Goal: Transaction & Acquisition: Purchase product/service

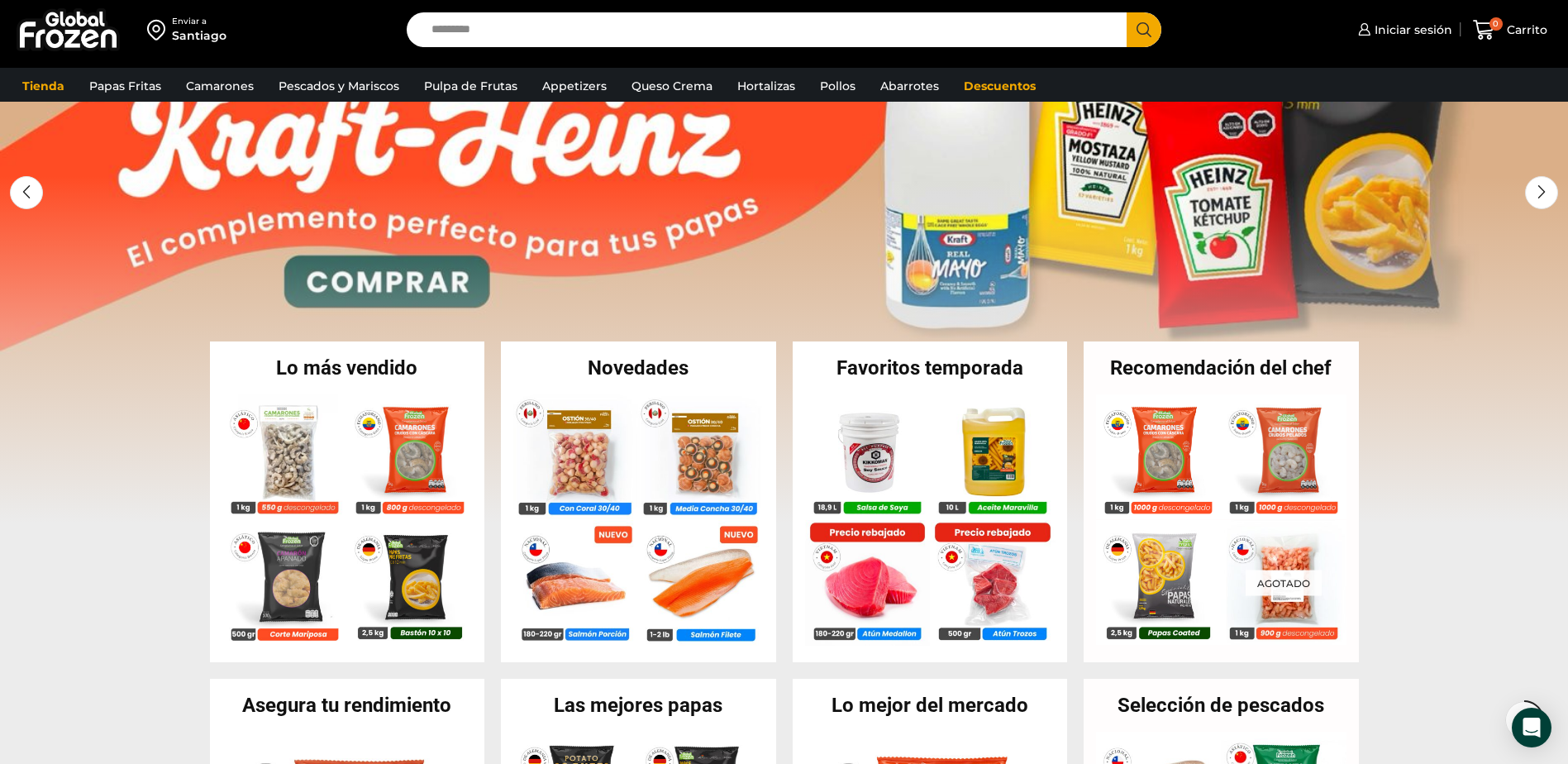
scroll to position [413, 0]
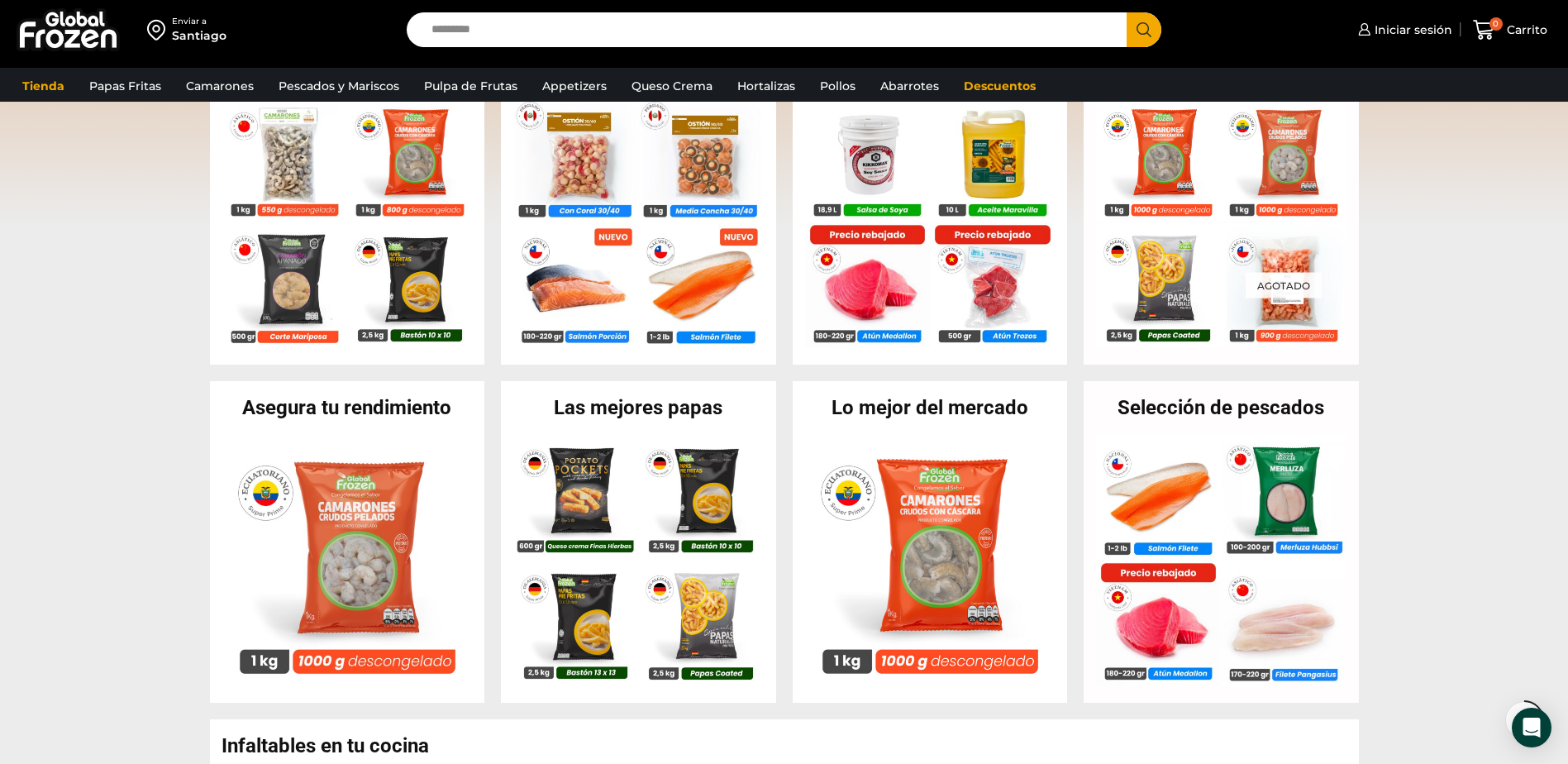
click at [665, 418] on h2 "Las mejores papas" at bounding box center [639, 408] width 275 height 20
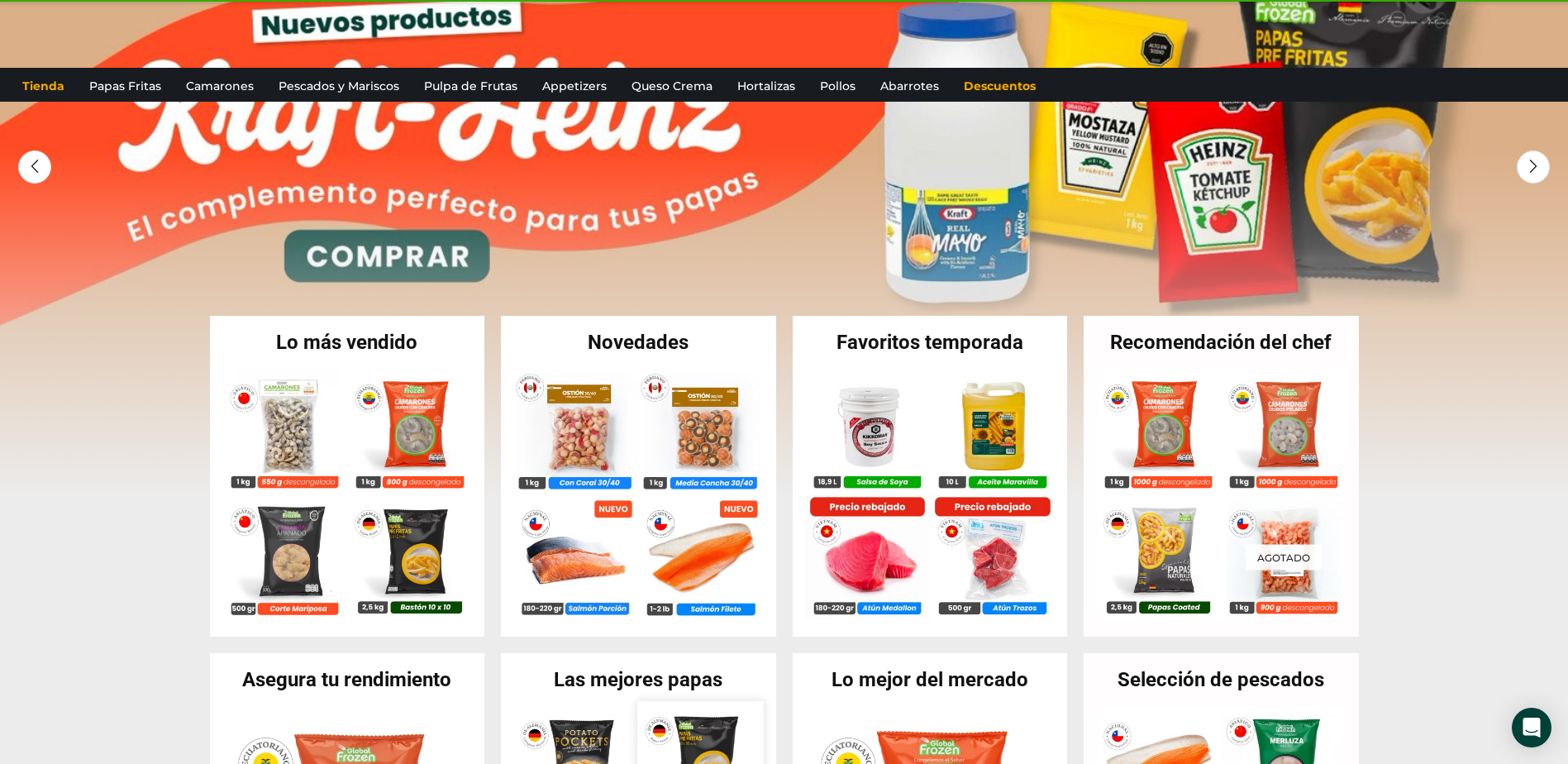
scroll to position [0, 0]
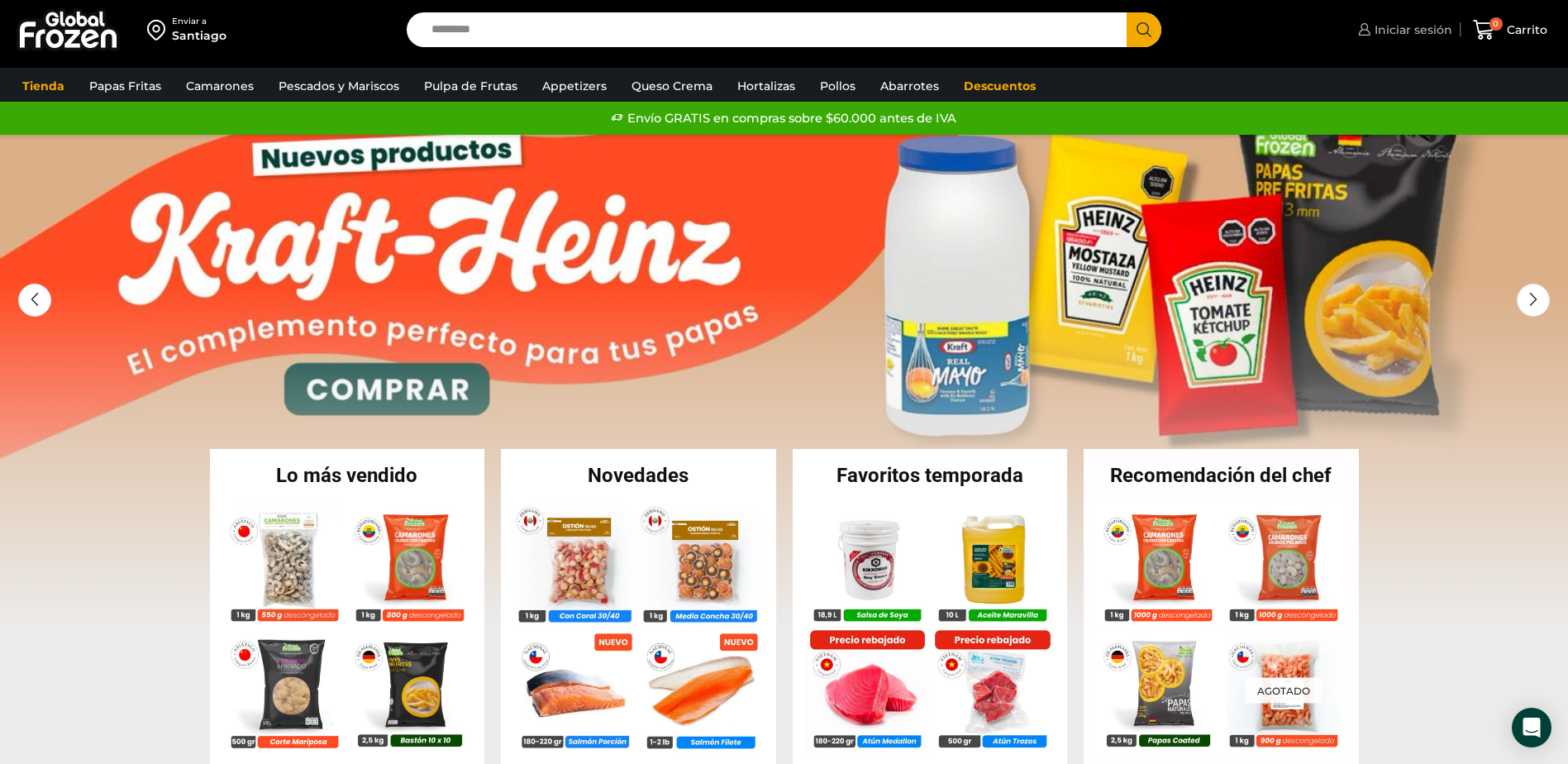
click at [1391, 25] on span "Iniciar sesión" at bounding box center [1411, 30] width 82 height 16
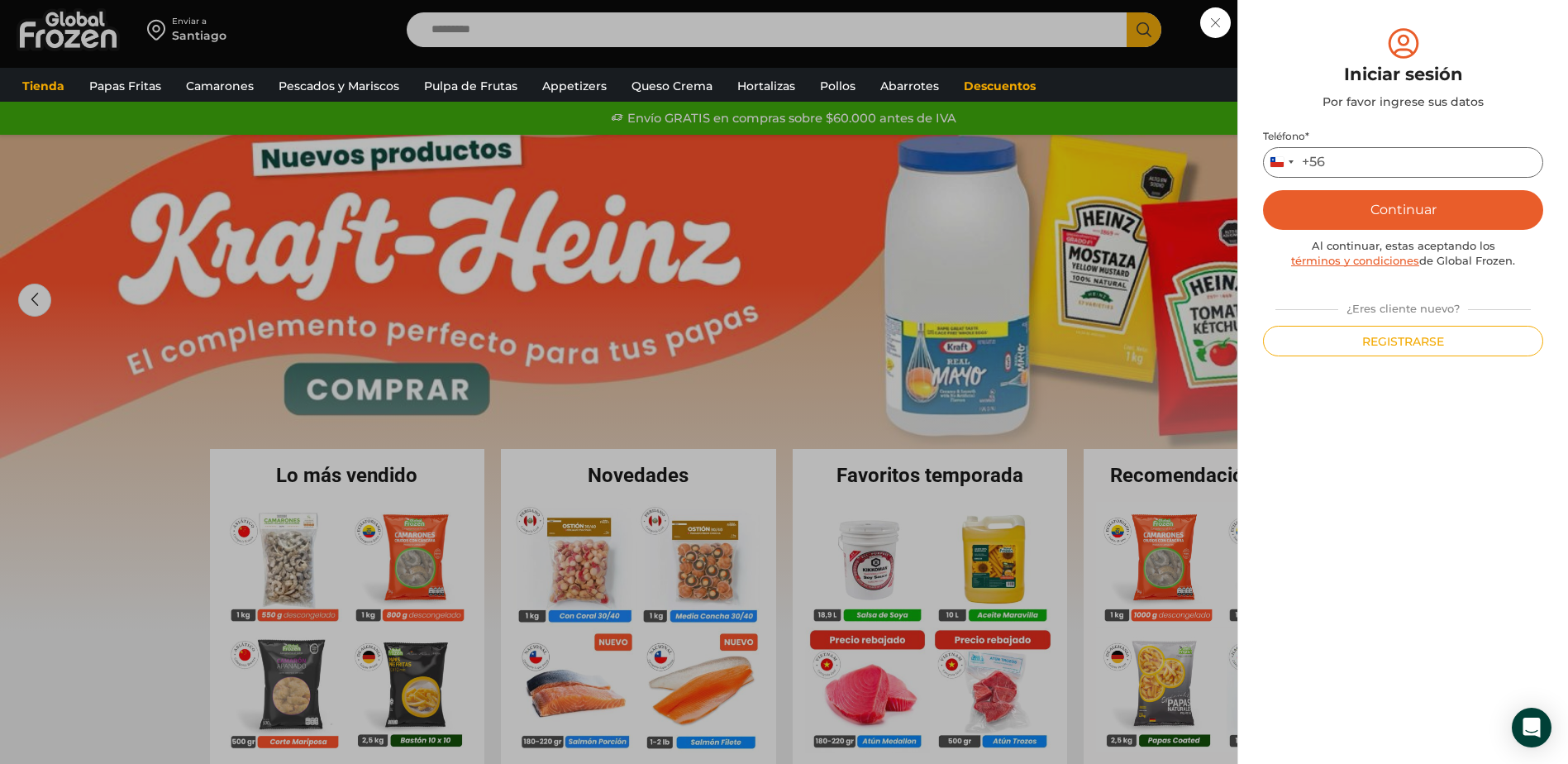
click at [1380, 157] on input "Teléfono *" at bounding box center [1402, 163] width 280 height 31
type input "*********"
click at [1401, 214] on button "Continuar" at bounding box center [1402, 210] width 280 height 40
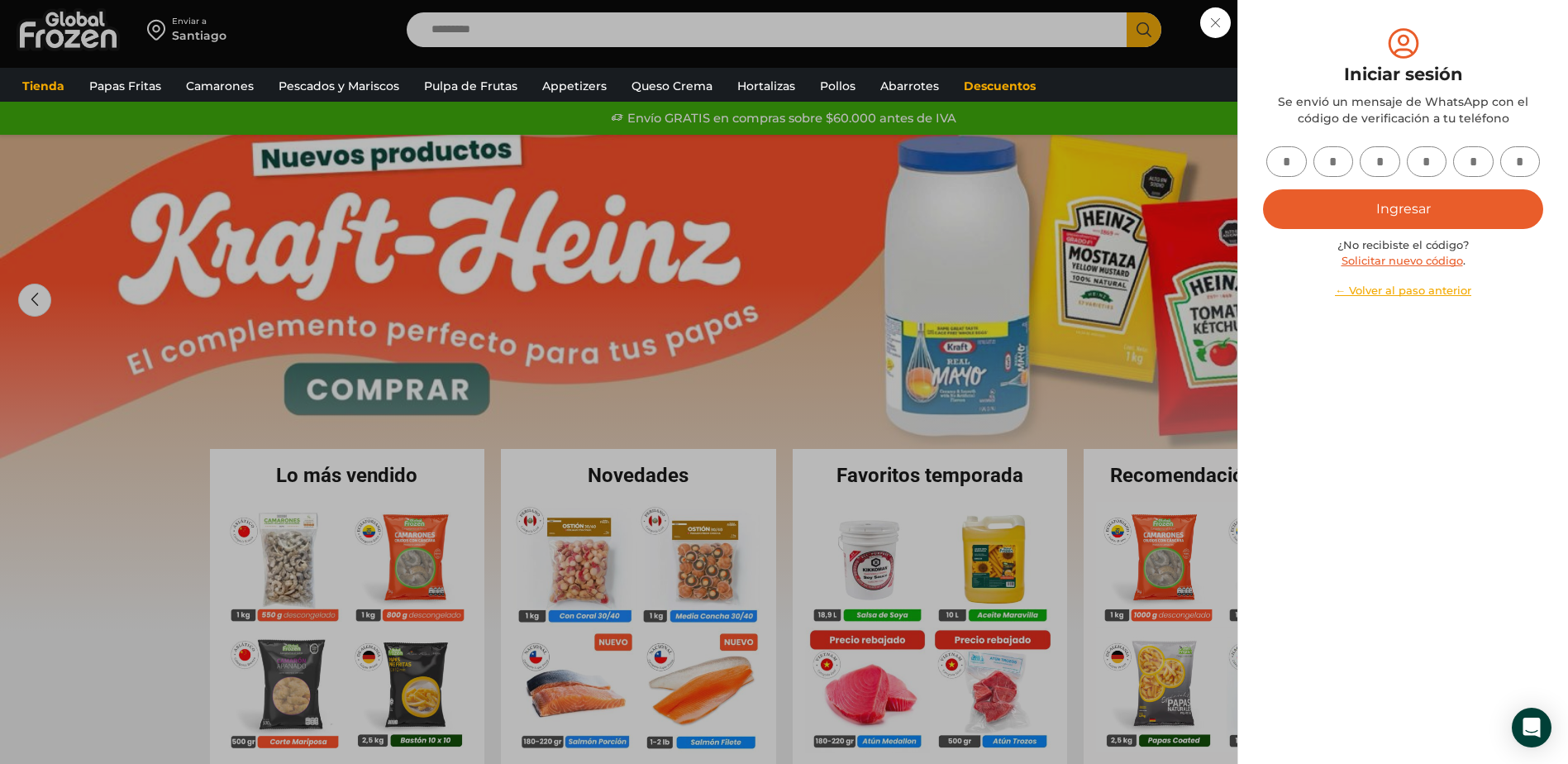
click at [1296, 146] on div "Iniciar sesión Por favor ingrese sus datos Iniciar sesión Se envió un mensaje d…" at bounding box center [1402, 162] width 280 height 274
click at [1295, 157] on input "text" at bounding box center [1286, 162] width 40 height 31
type input "*"
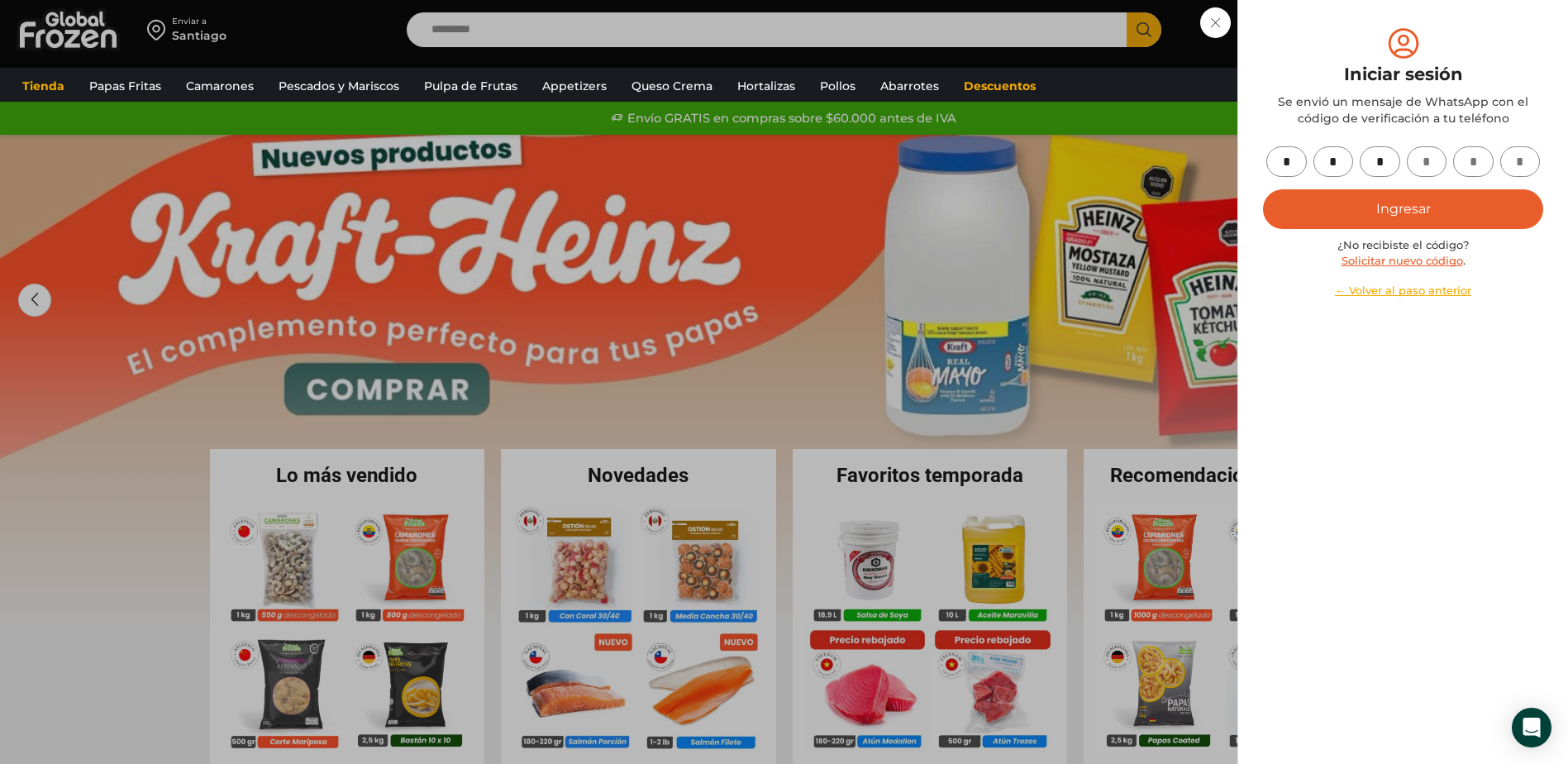
type input "*"
click at [1426, 203] on button "Ingresar" at bounding box center [1402, 209] width 280 height 40
click at [1436, 210] on button "Ingresar" at bounding box center [1402, 209] width 280 height 40
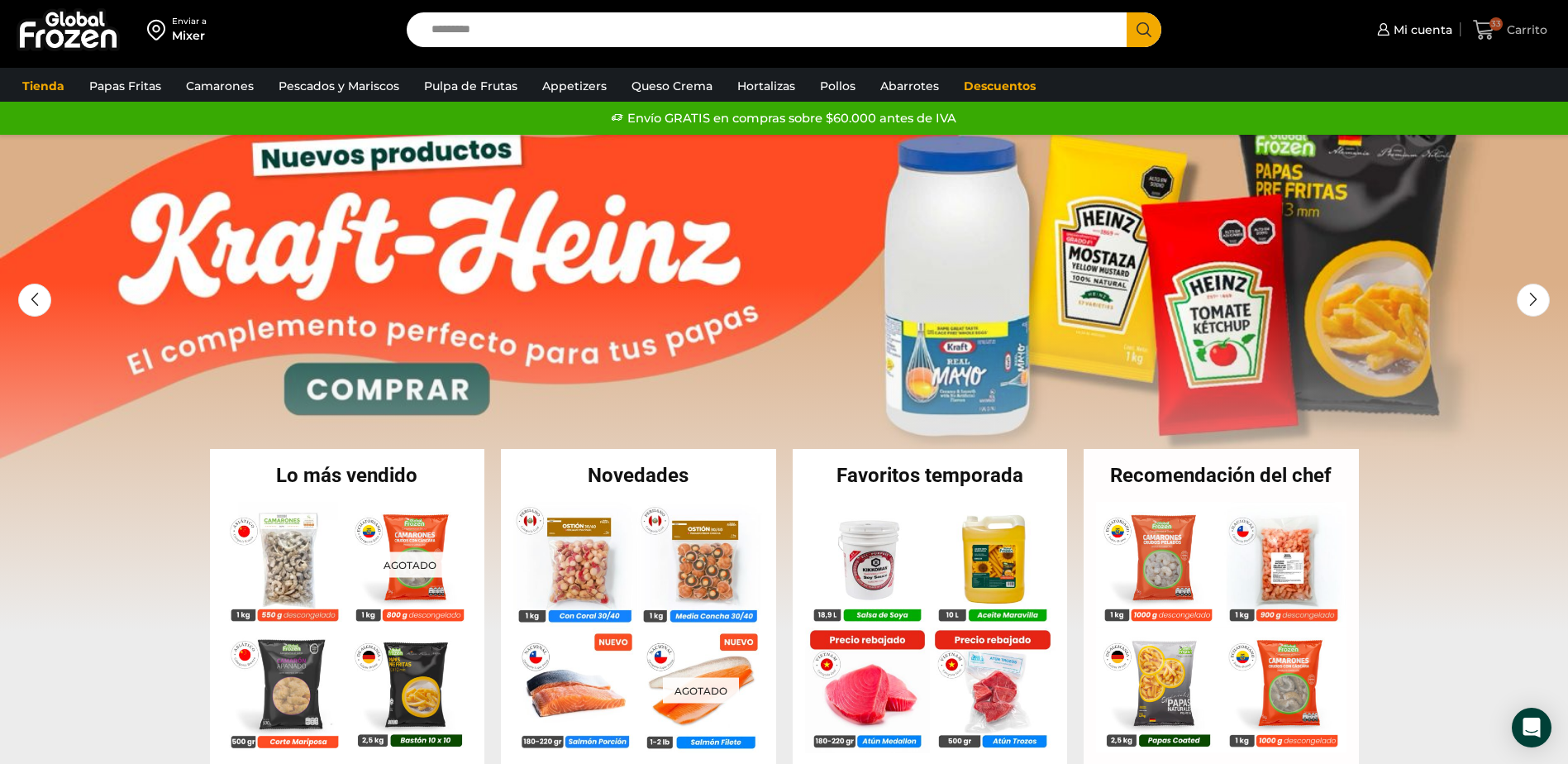
click at [1498, 24] on span "33" at bounding box center [1496, 23] width 13 height 13
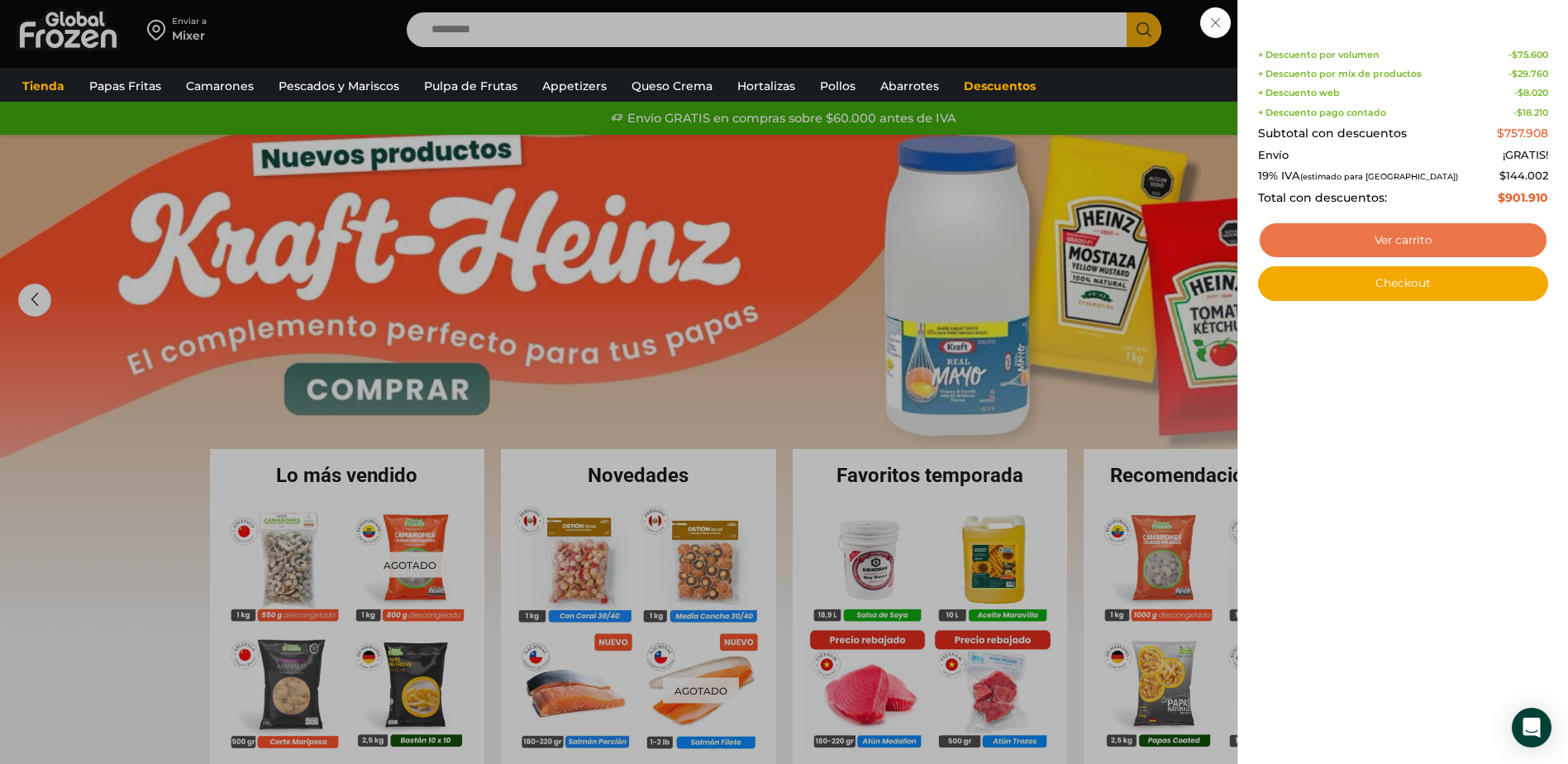
click at [1399, 249] on link "Ver carrito" at bounding box center [1402, 240] width 291 height 38
click at [1429, 243] on link "Ver carrito" at bounding box center [1402, 240] width 291 height 38
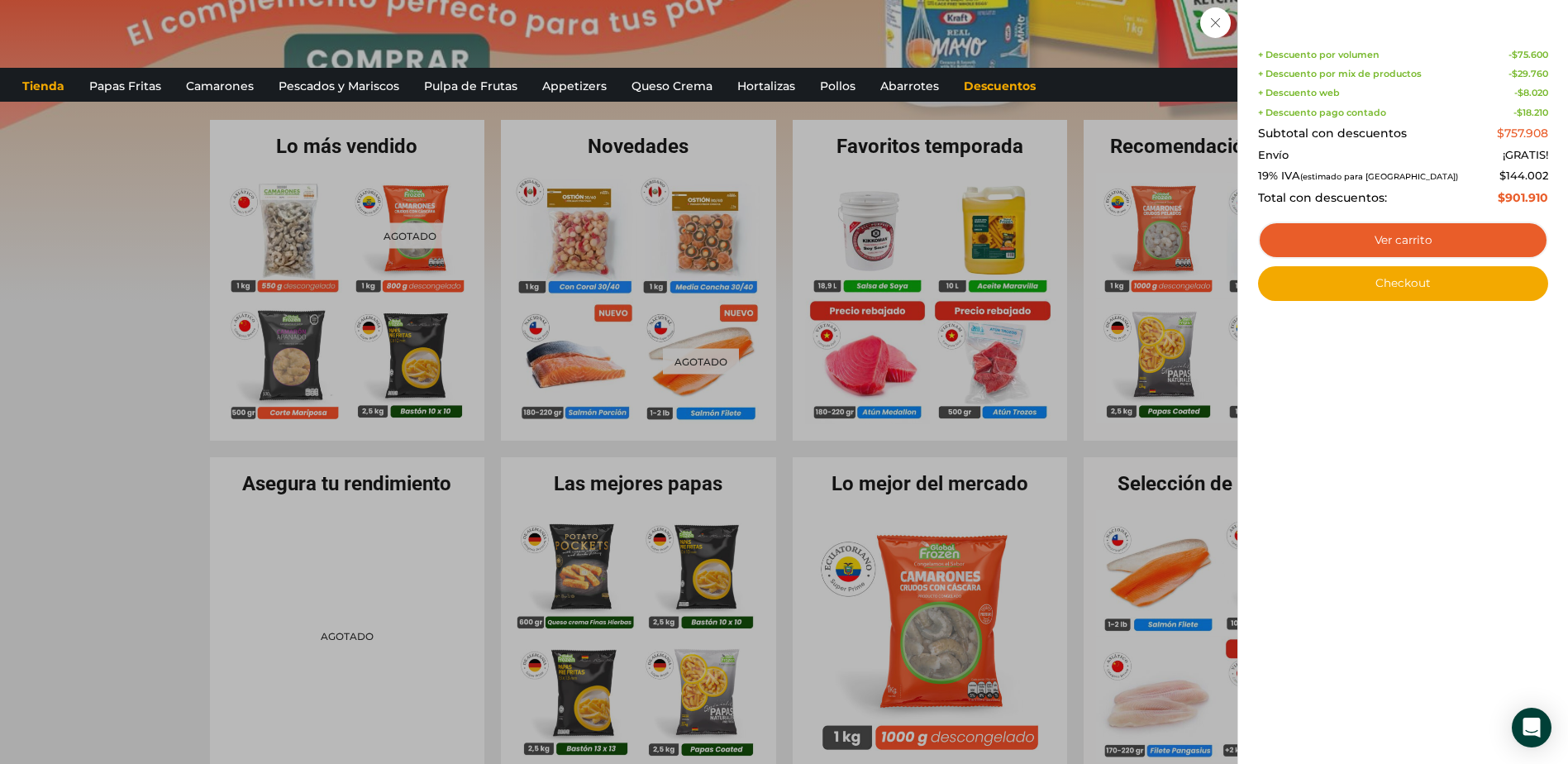
scroll to position [331, 0]
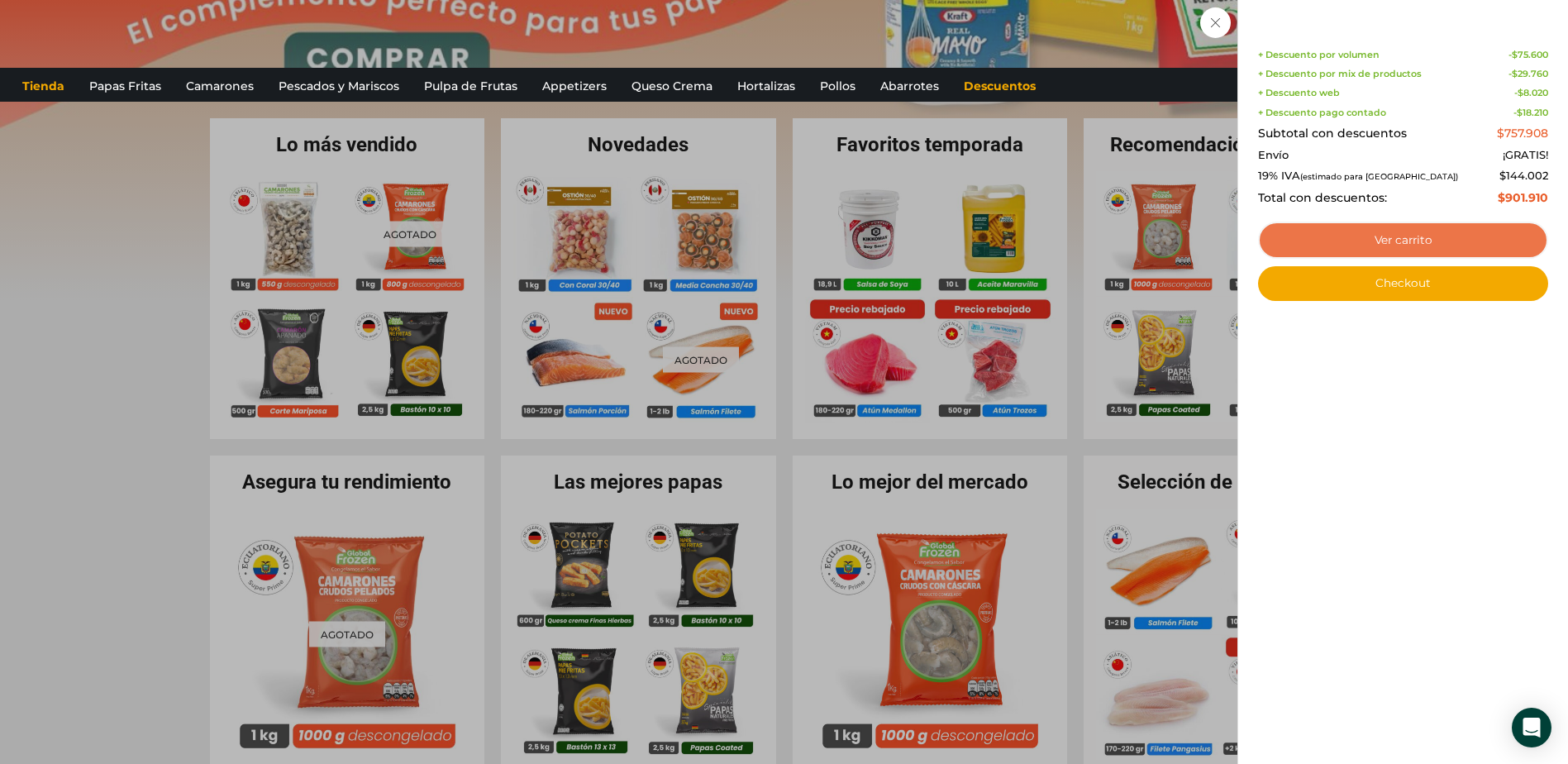
click at [1461, 232] on link "Ver carrito" at bounding box center [1402, 240] width 291 height 38
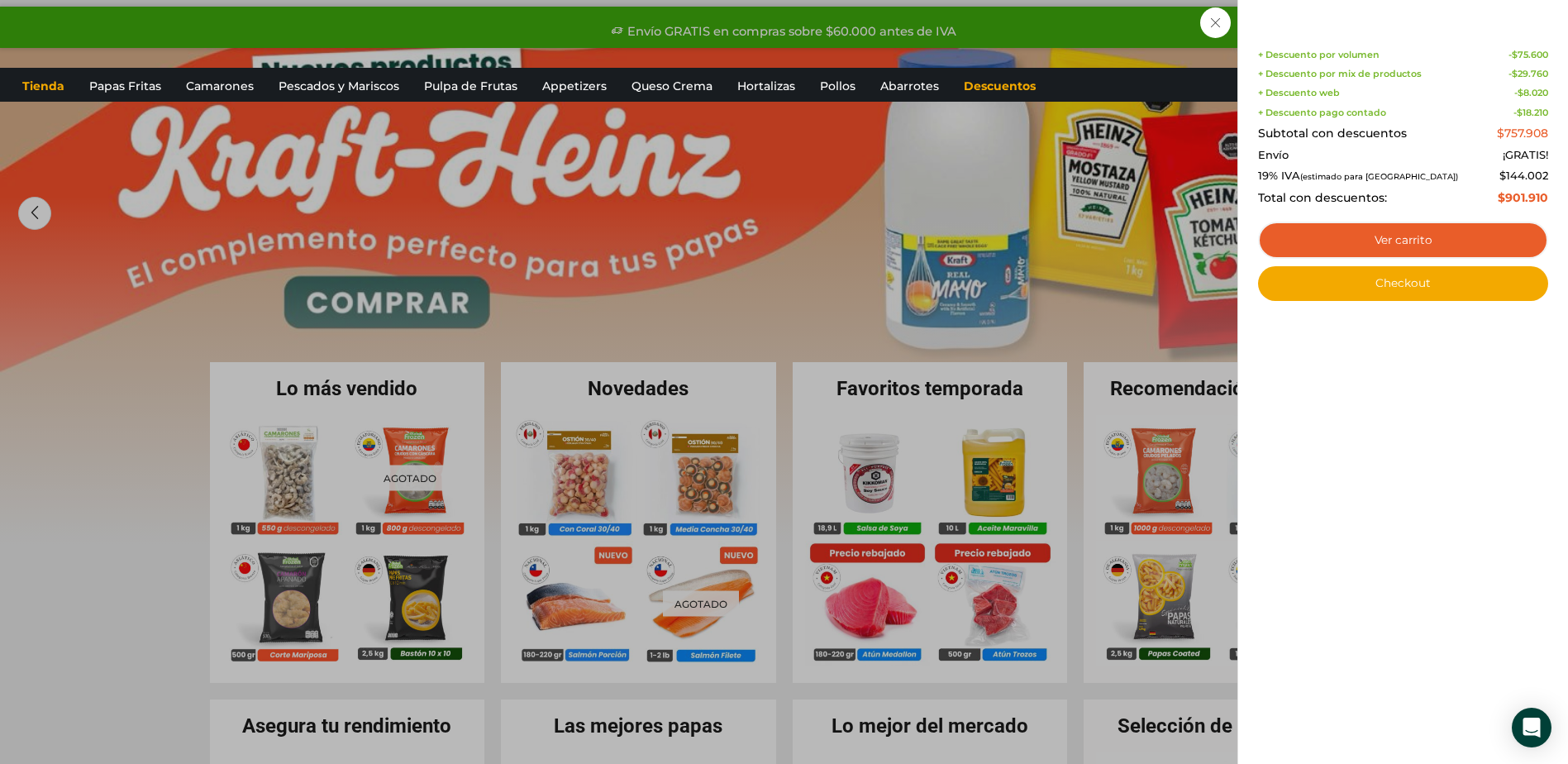
scroll to position [0, 0]
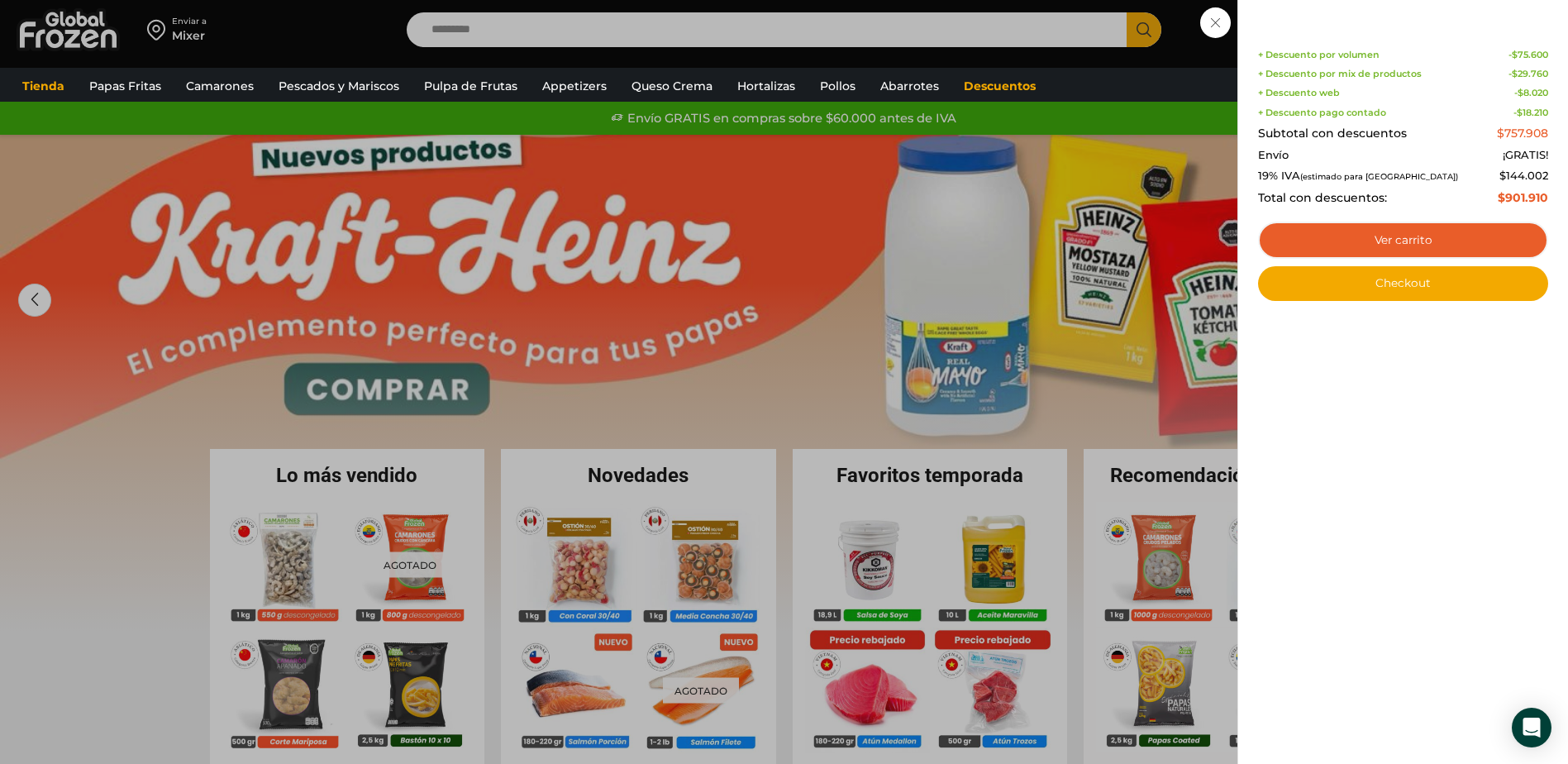
click at [1469, 15] on div "33 Carrito 33 33 Shopping Cart Shopping cart (33) + Descuento por volumen - $ 7…" at bounding box center [1510, 30] width 83 height 39
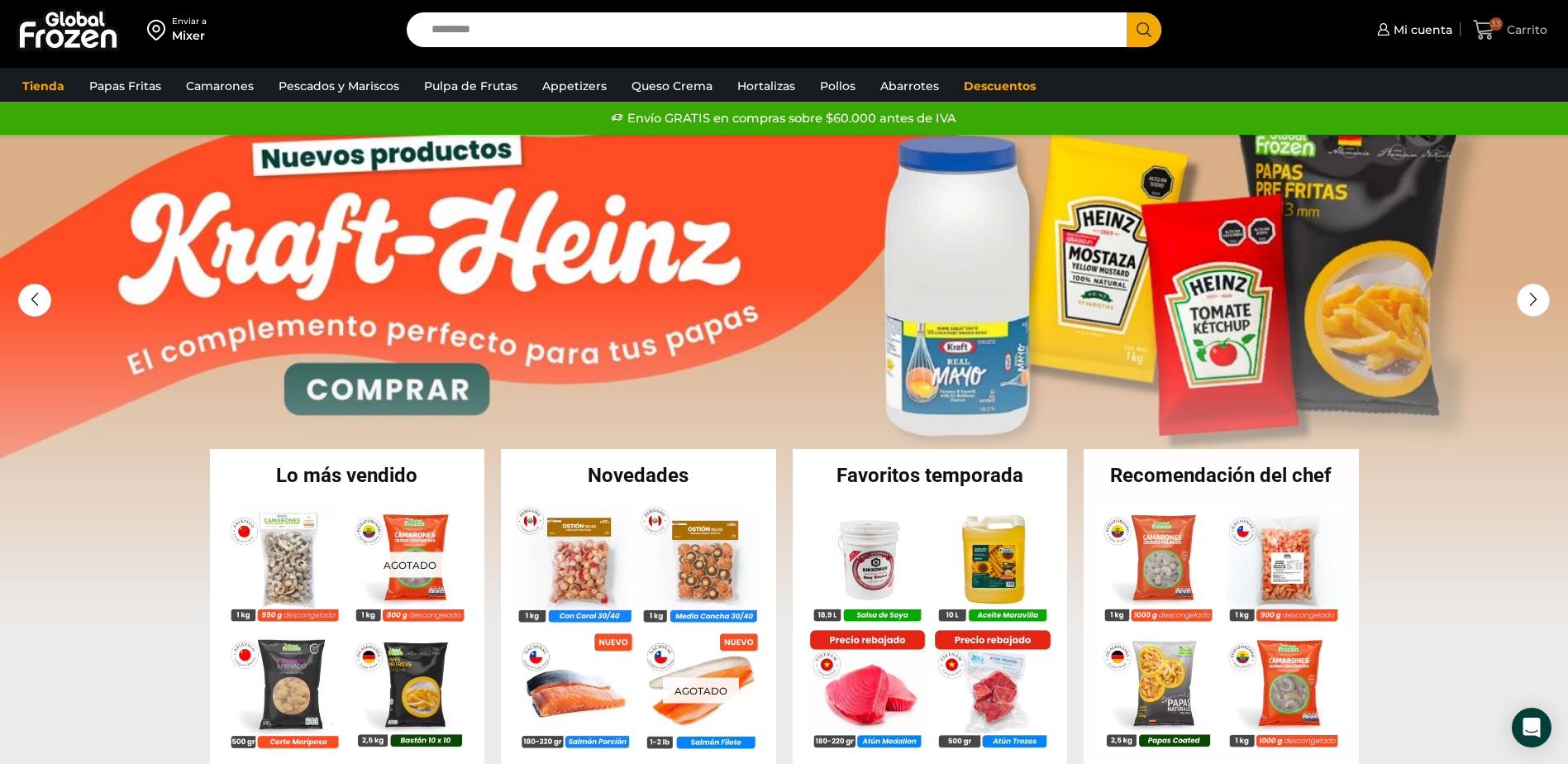
click at [1542, 22] on span "Carrito" at bounding box center [1525, 30] width 45 height 16
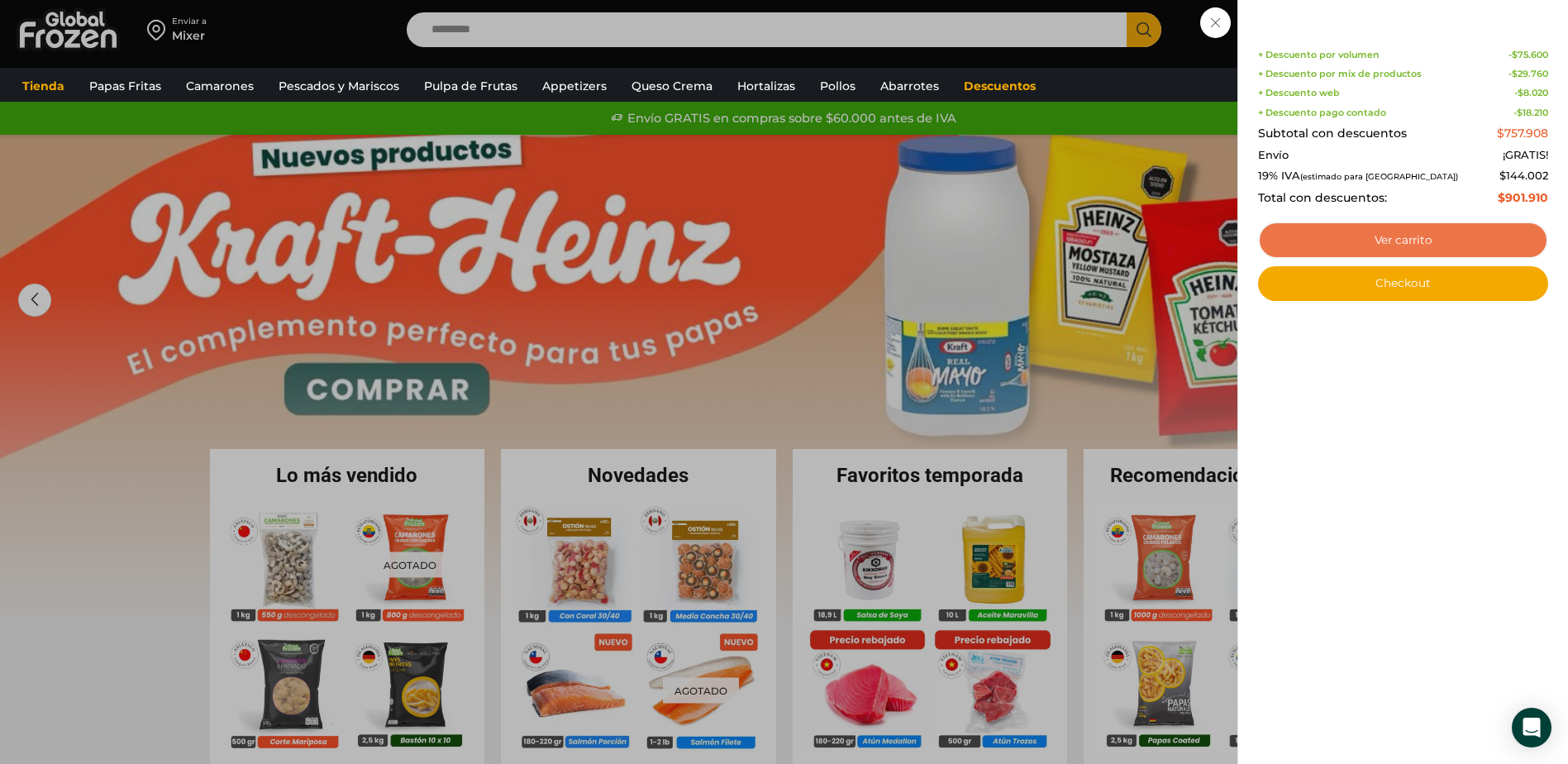
click at [1438, 241] on link "Ver carrito" at bounding box center [1402, 240] width 291 height 38
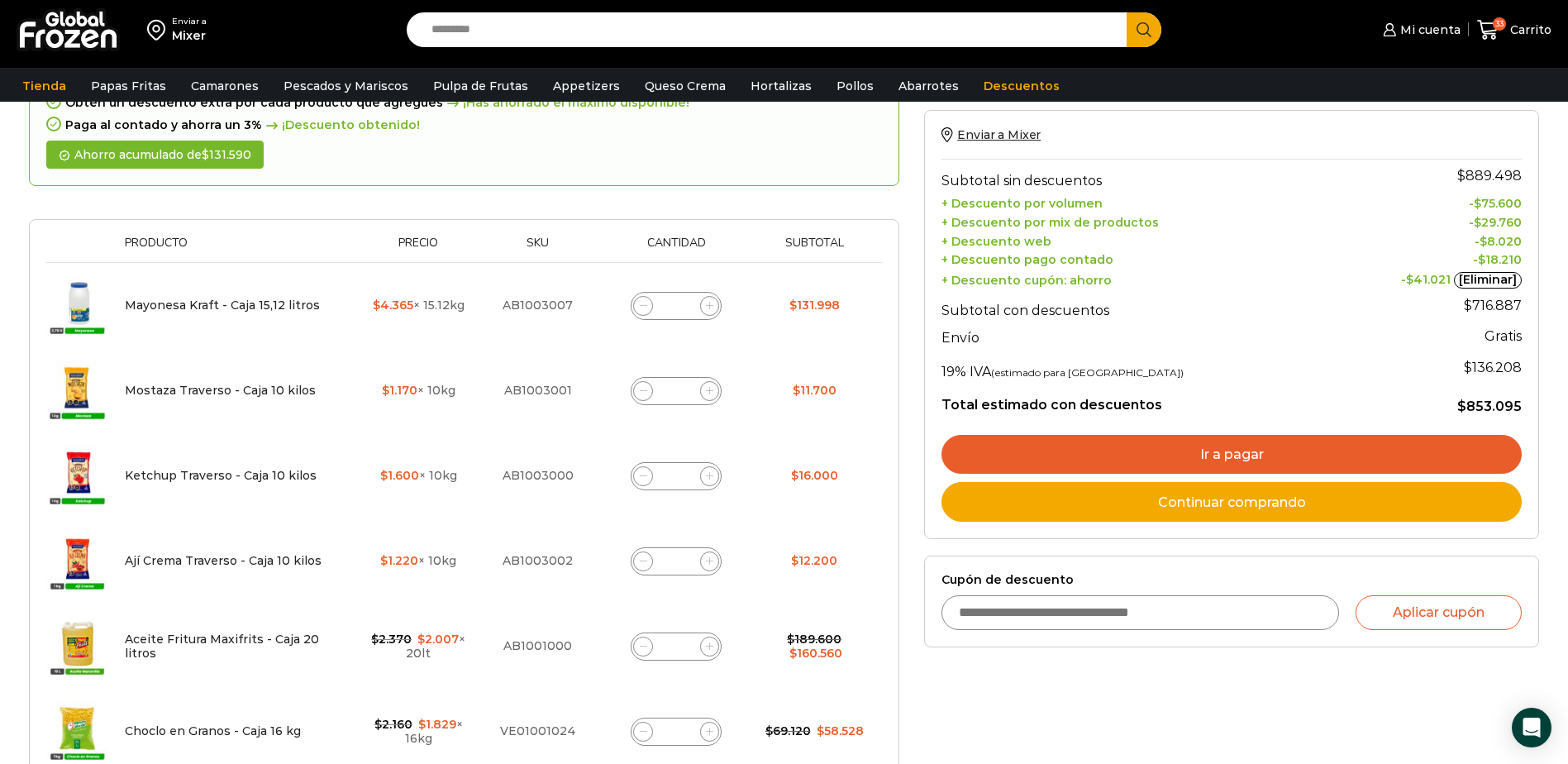
scroll to position [248, 0]
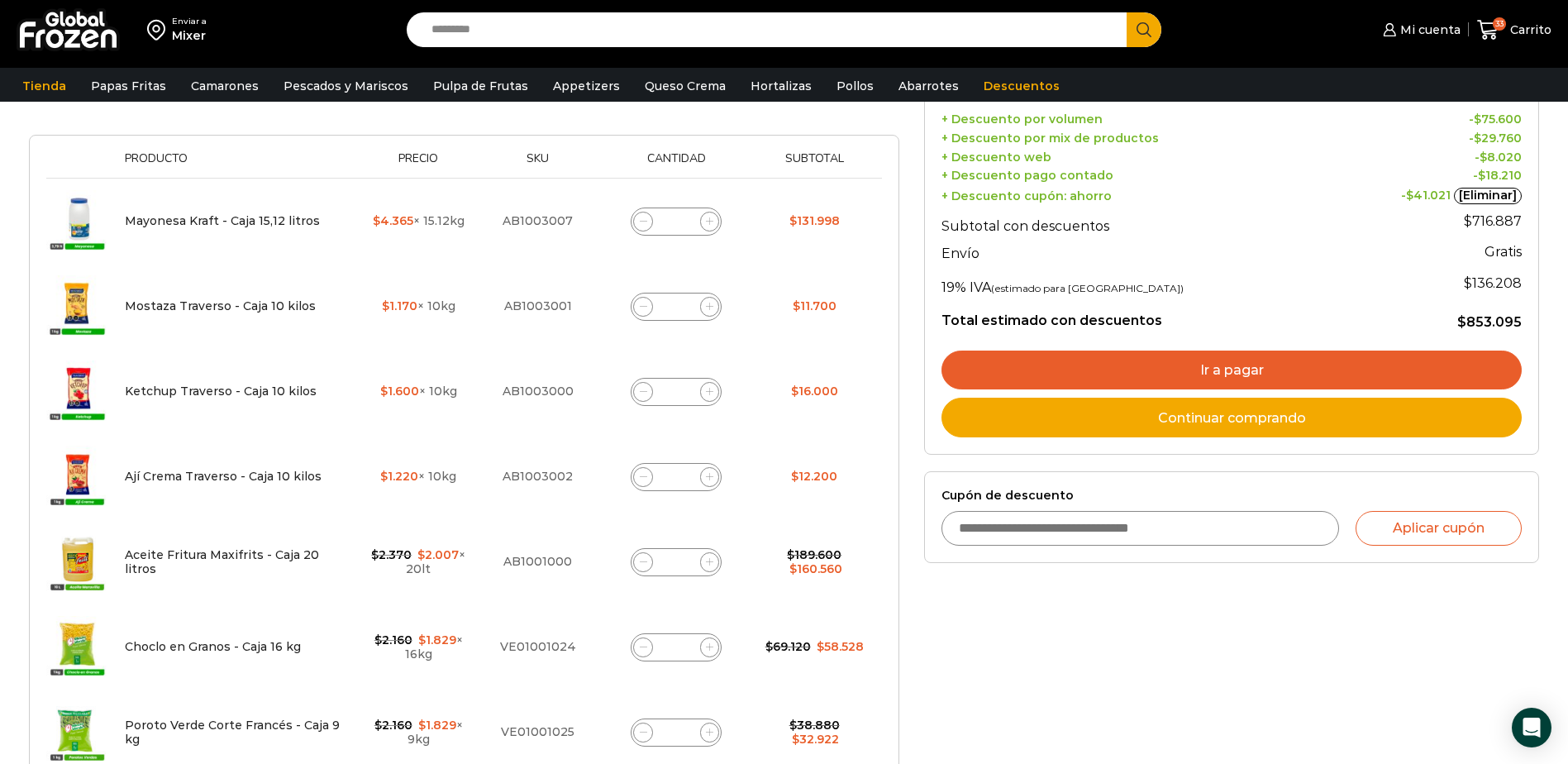
click at [686, 301] on input "*" at bounding box center [676, 307] width 23 height 23
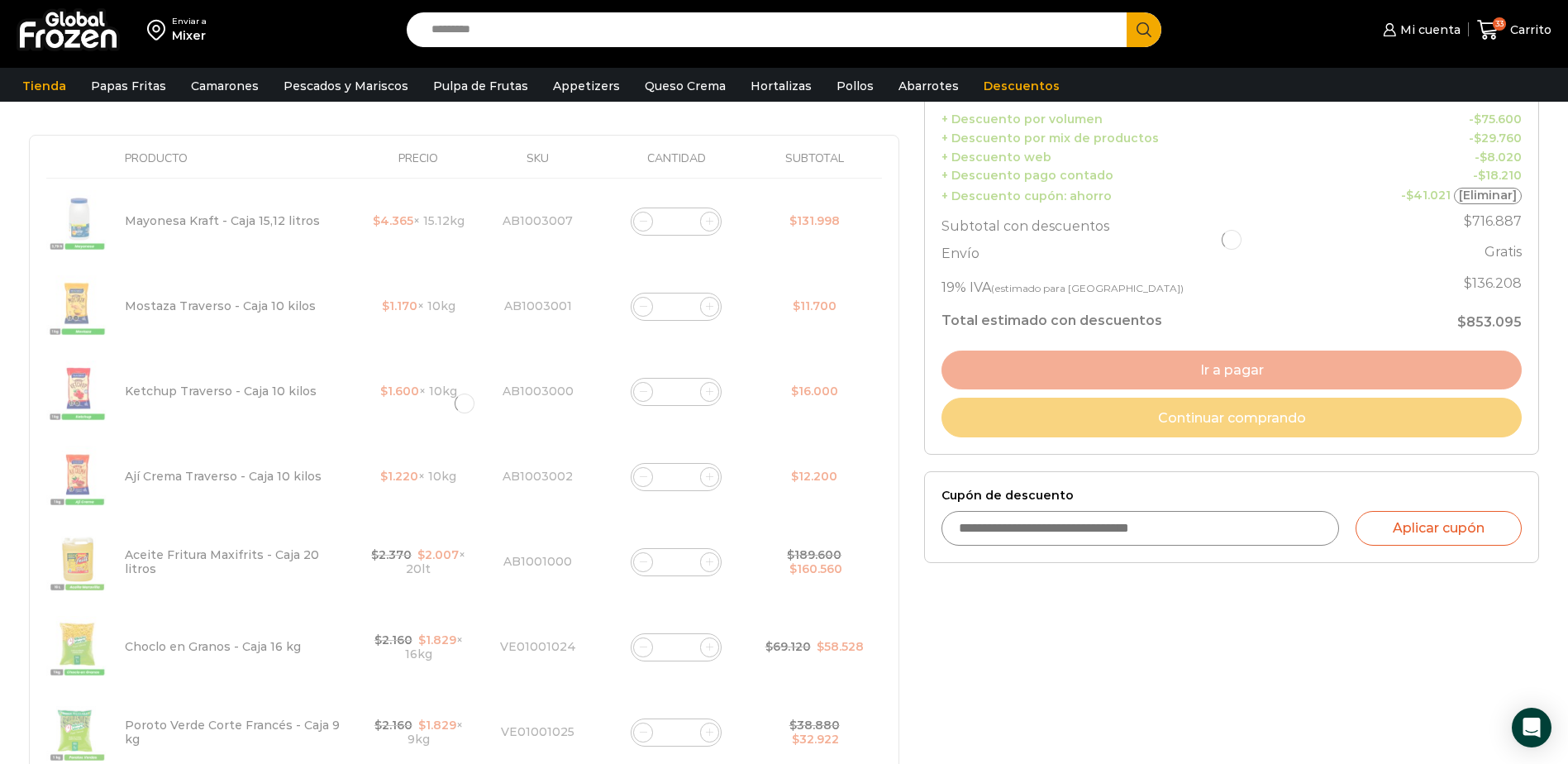
type input "*"
click at [1071, 646] on div "Selecciona la forma de pago Contado (Ahorra un 3% en tu compra) Seleccionar Env…" at bounding box center [1231, 601] width 640 height 1344
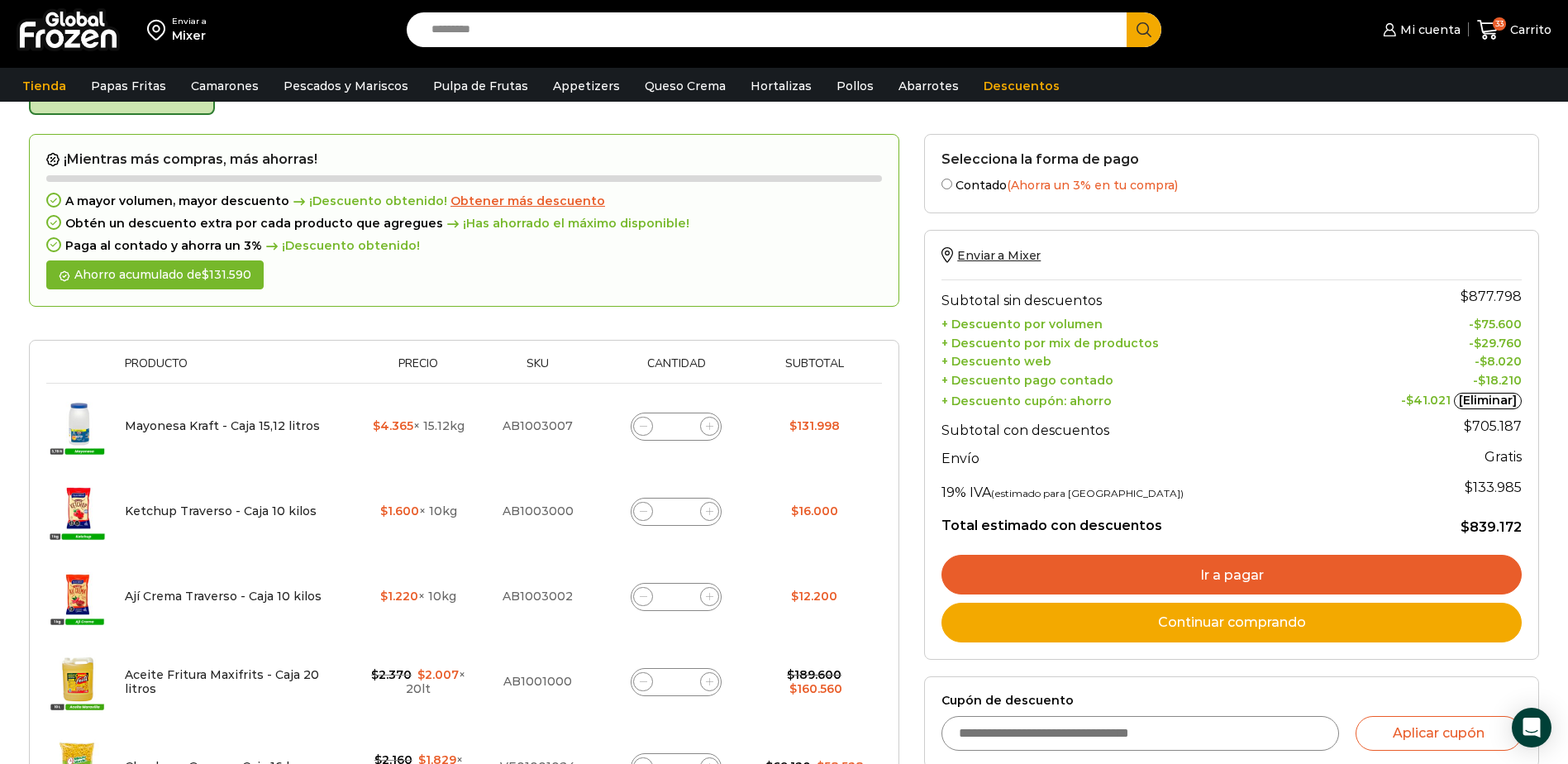
scroll to position [94, 0]
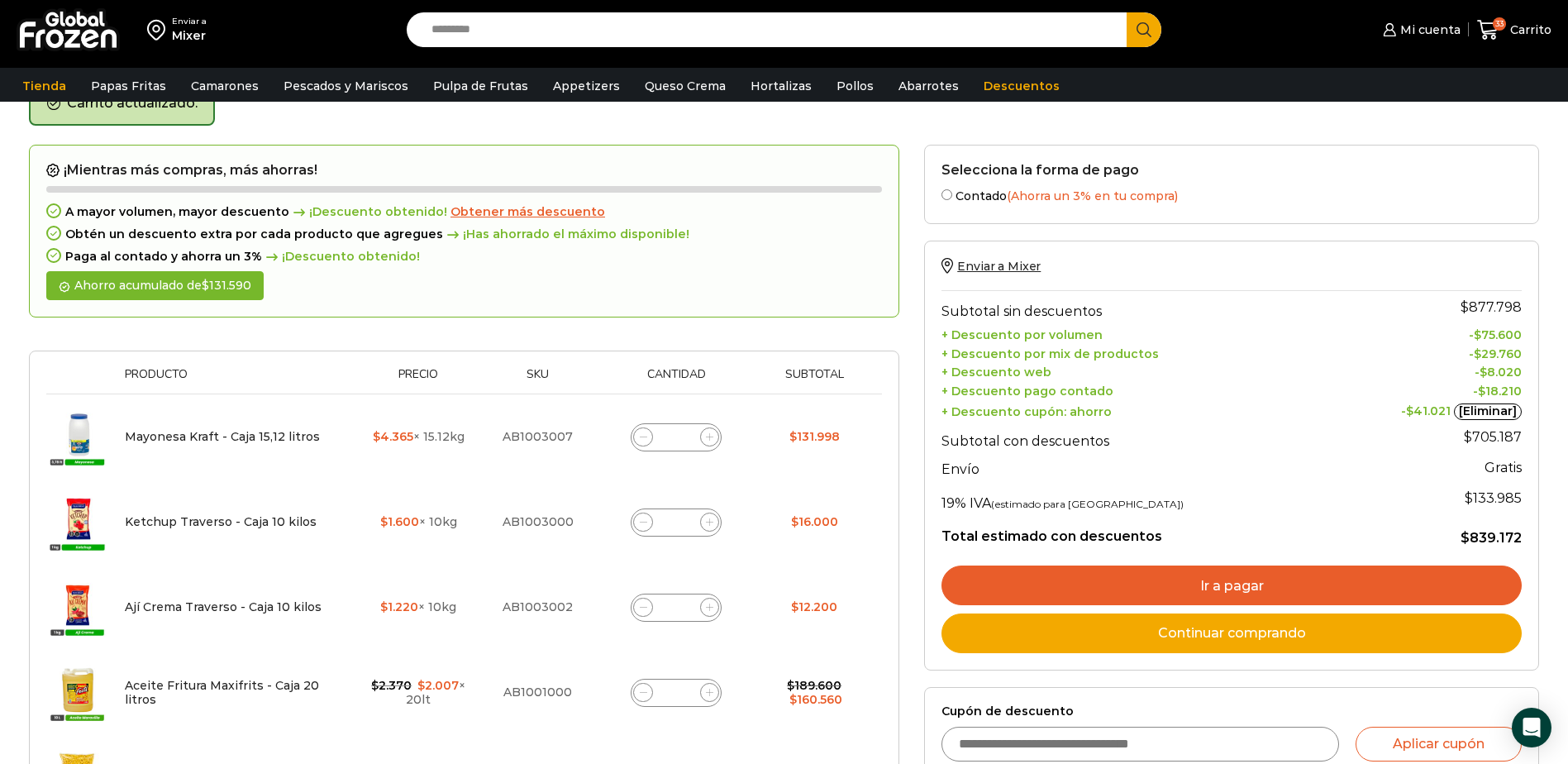
click at [685, 525] on input "*" at bounding box center [676, 523] width 23 height 23
type input "*"
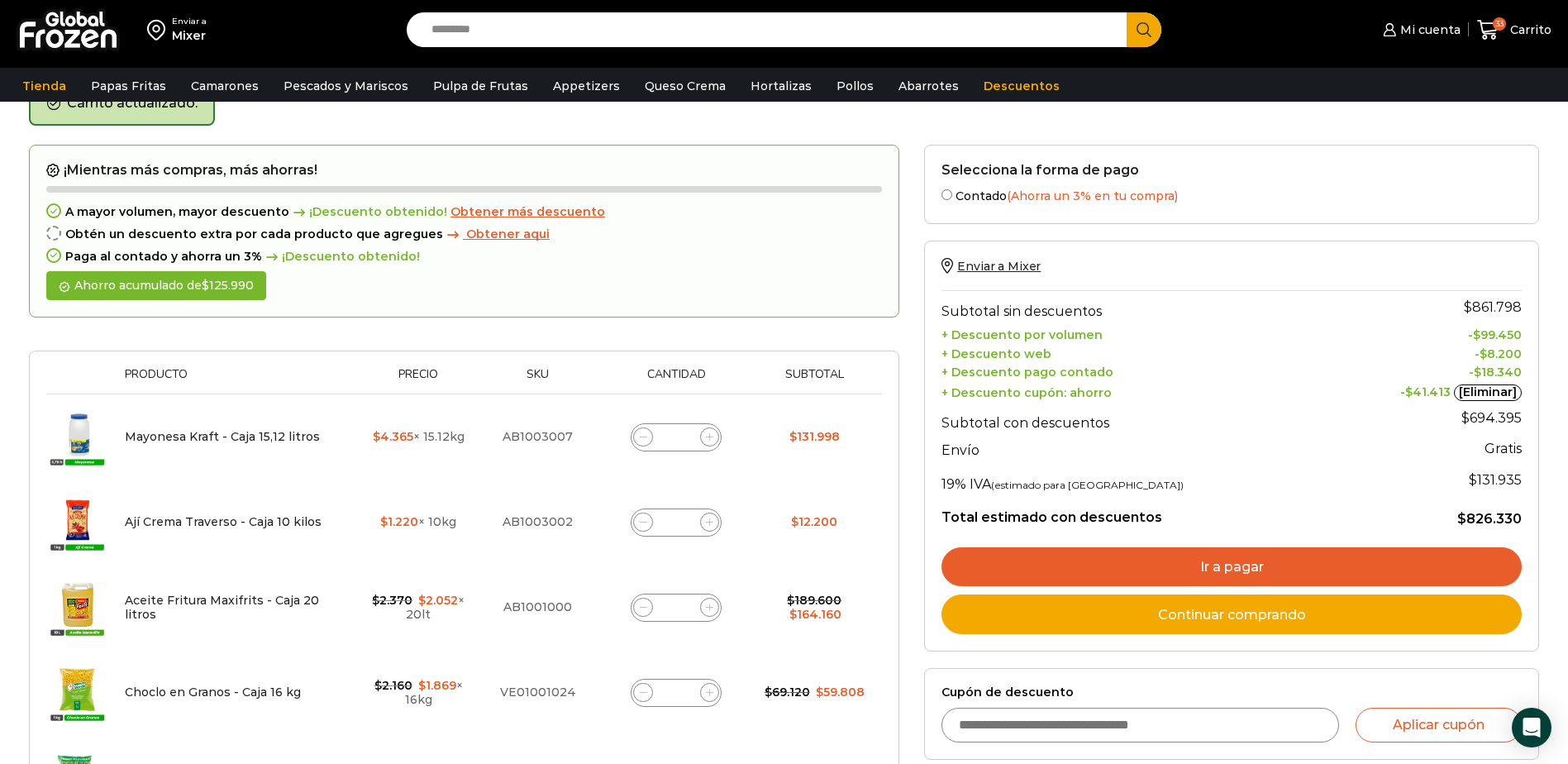
click at [679, 524] on input "*" at bounding box center [676, 523] width 23 height 23
type input "*"
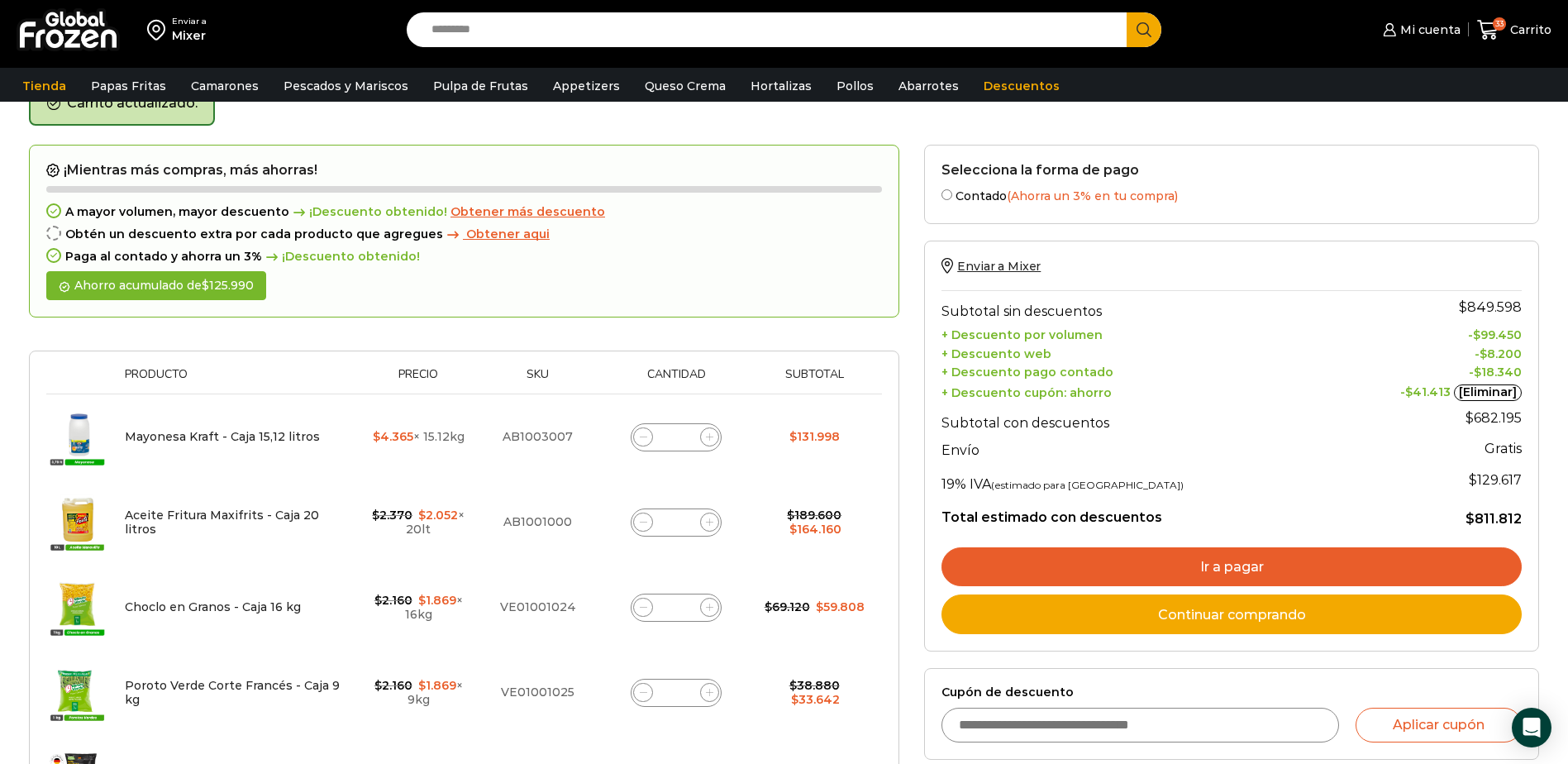
click at [681, 614] on input "*" at bounding box center [676, 607] width 23 height 23
type input "*"
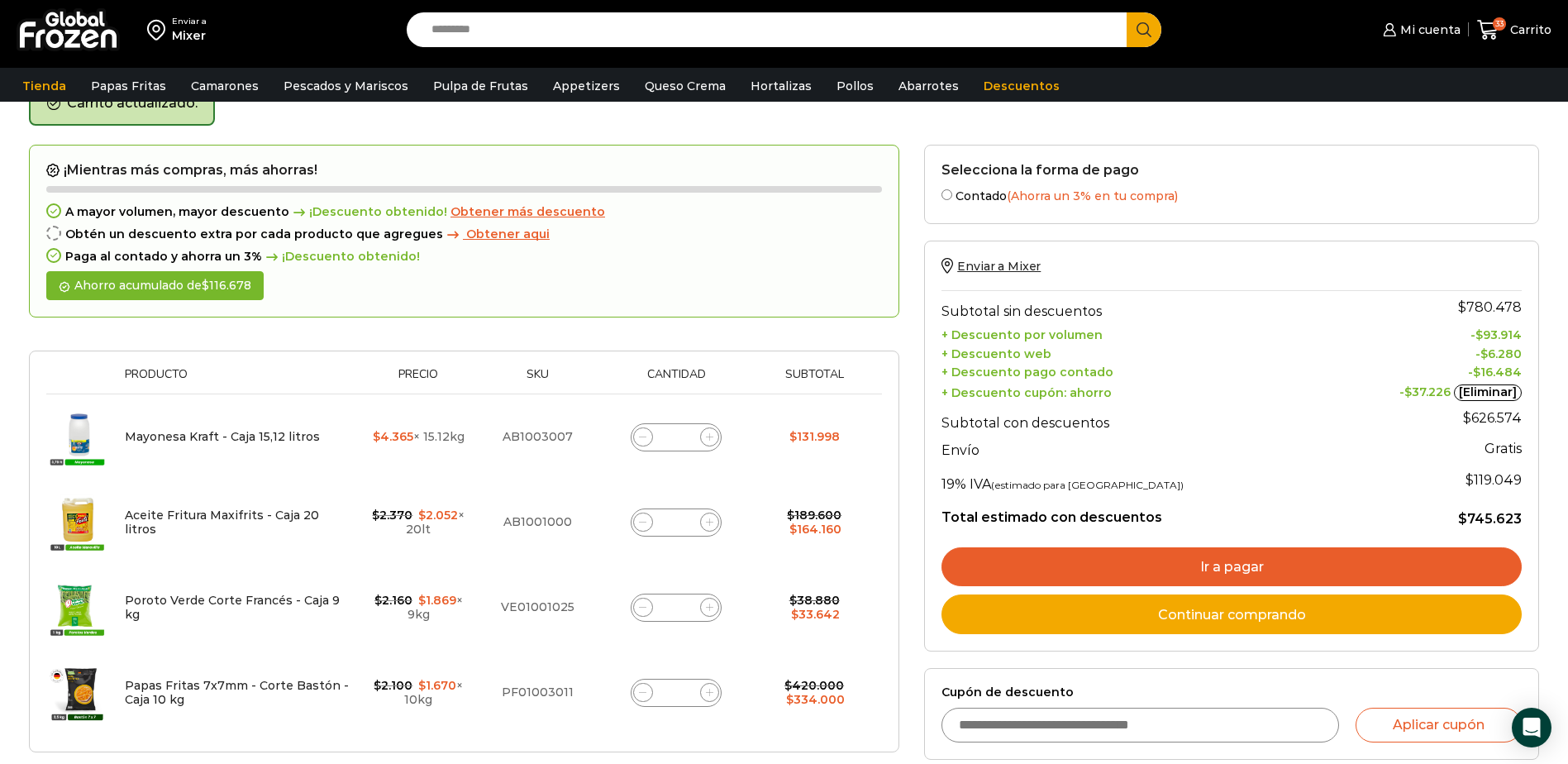
click at [686, 607] on input "*" at bounding box center [676, 607] width 23 height 23
type input "*"
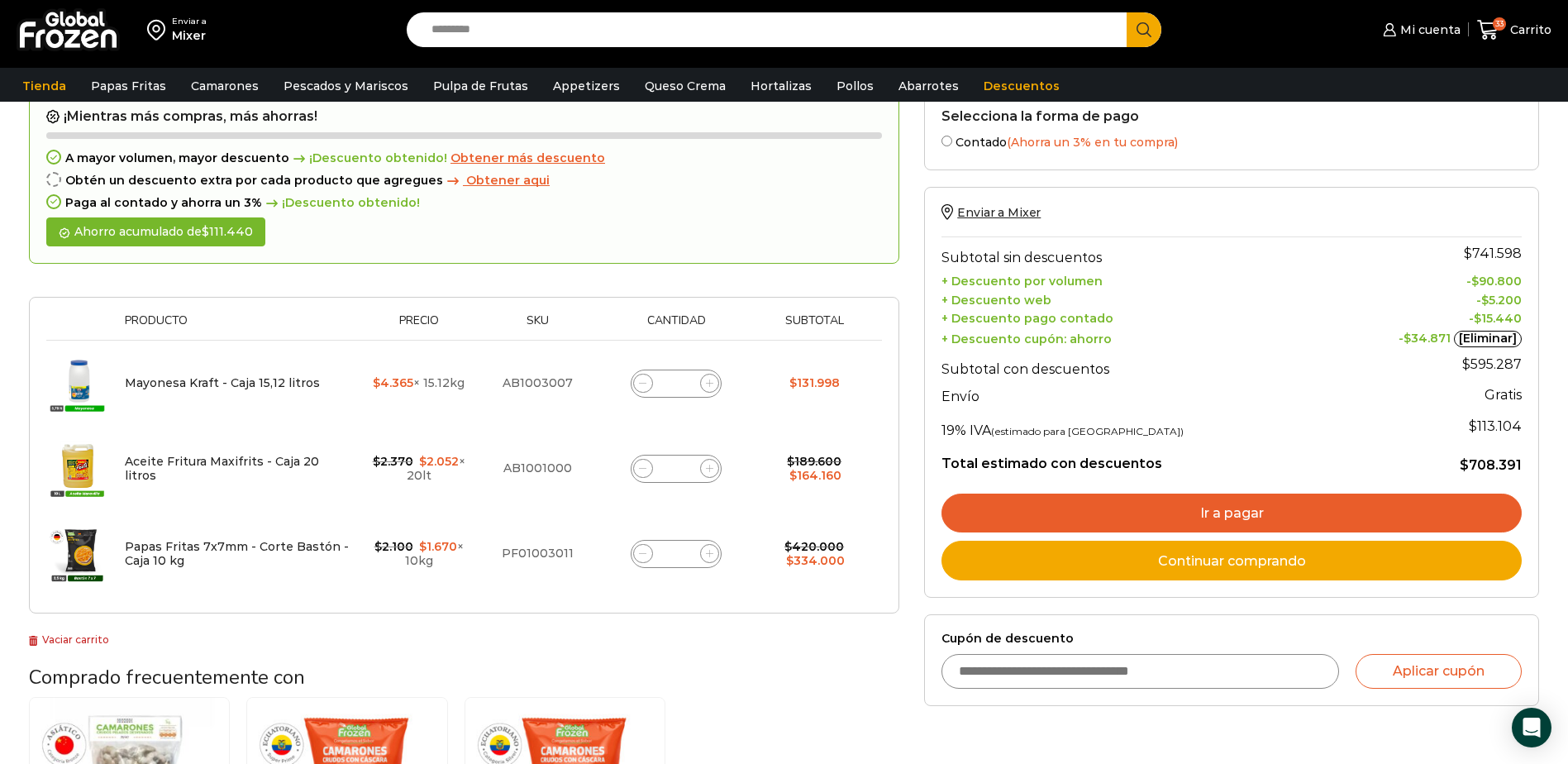
scroll to position [176, 0]
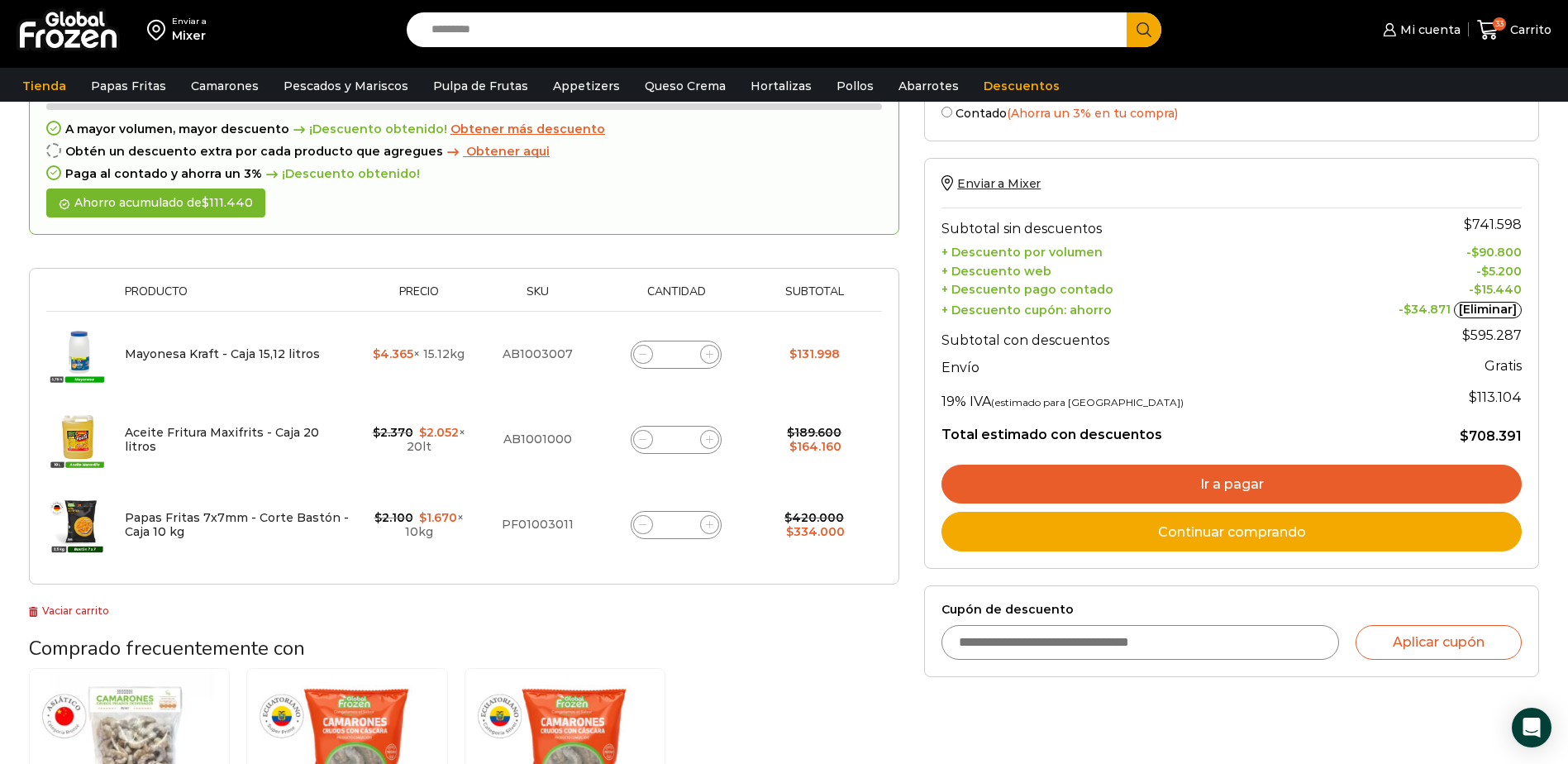
click at [647, 444] on span at bounding box center [643, 440] width 20 height 20
type input "*"
click at [1079, 645] on input "Cupón de descuento" at bounding box center [1141, 643] width 398 height 35
type input "*******"
click at [1496, 640] on button "Aplicar cupón" at bounding box center [1438, 643] width 166 height 35
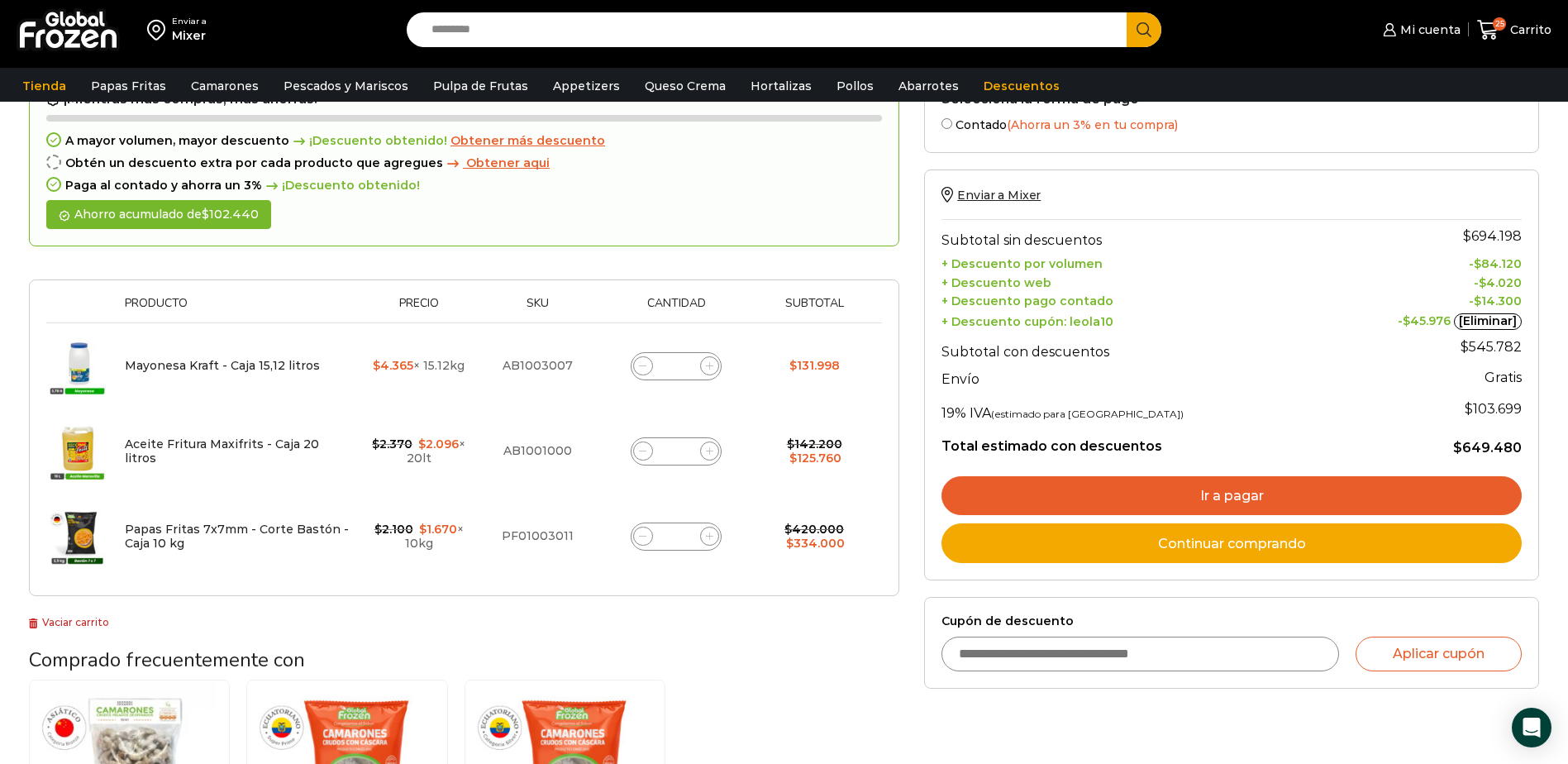
scroll to position [166, 0]
click at [640, 367] on icon at bounding box center [642, 365] width 7 height 7
type input "*"
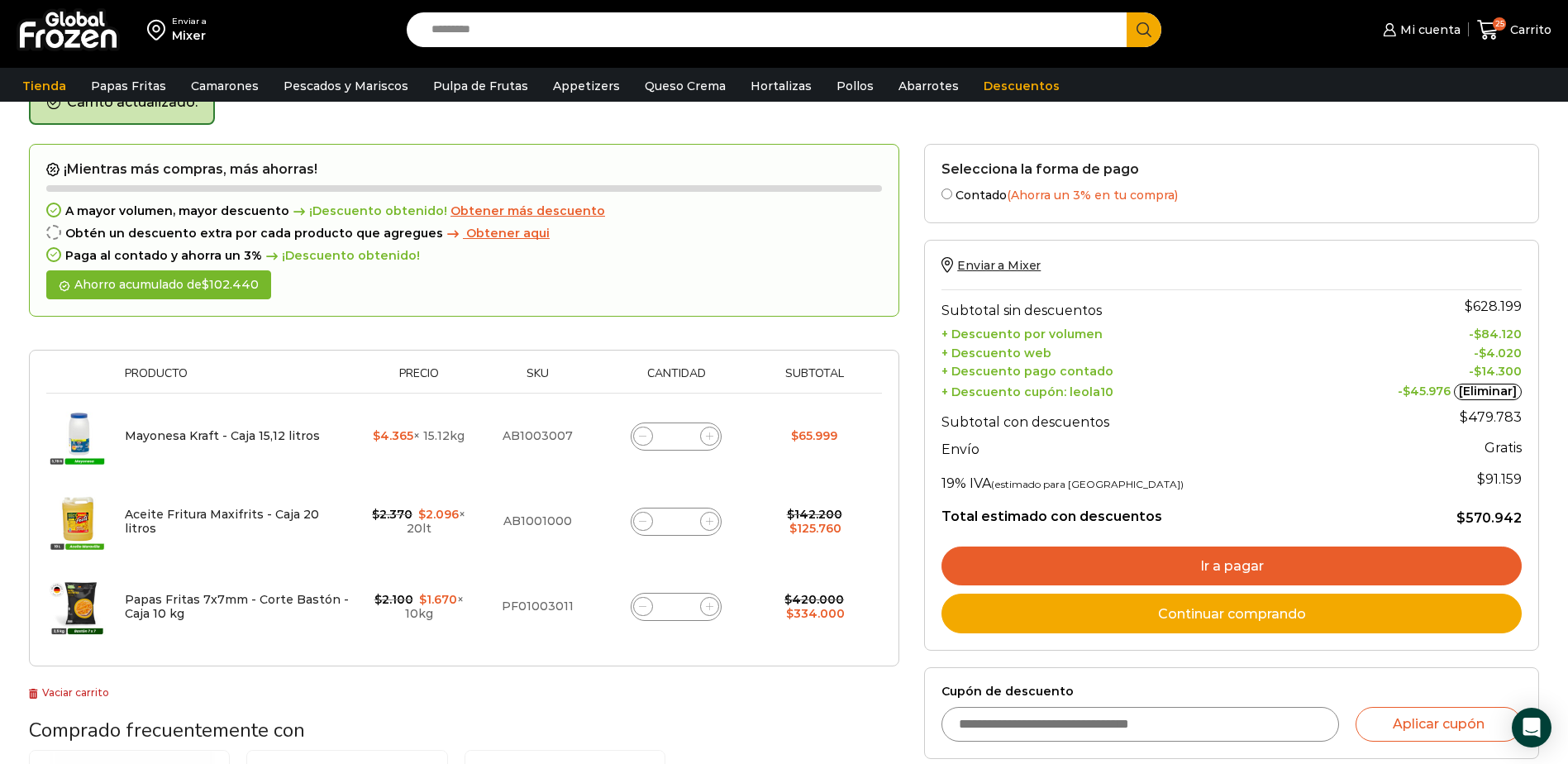
scroll to position [94, 0]
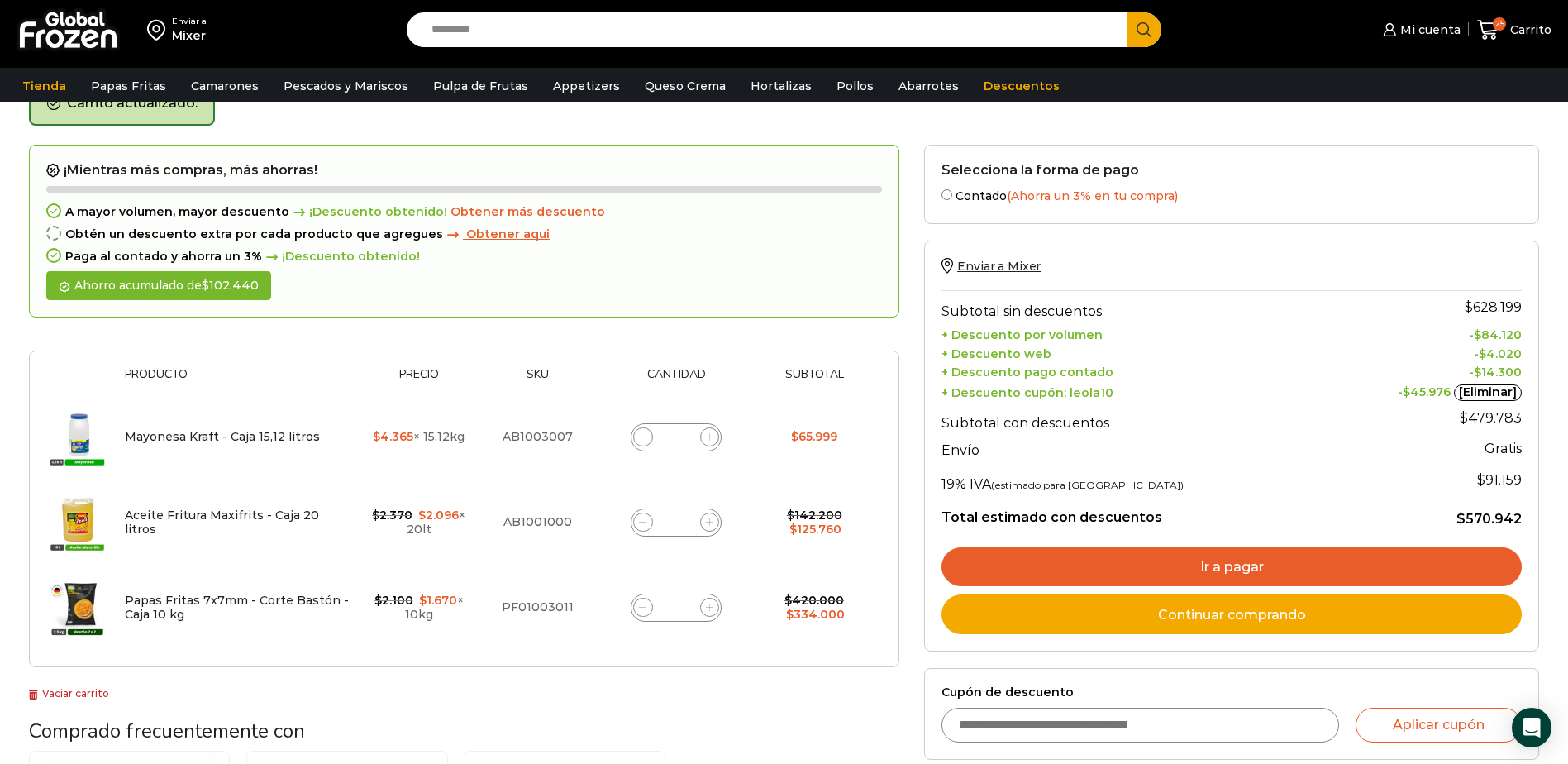
click at [714, 439] on span at bounding box center [710, 437] width 20 height 20
type input "*"
click at [646, 523] on icon at bounding box center [642, 522] width 7 height 7
type input "*"
click at [710, 526] on icon at bounding box center [710, 522] width 7 height 7
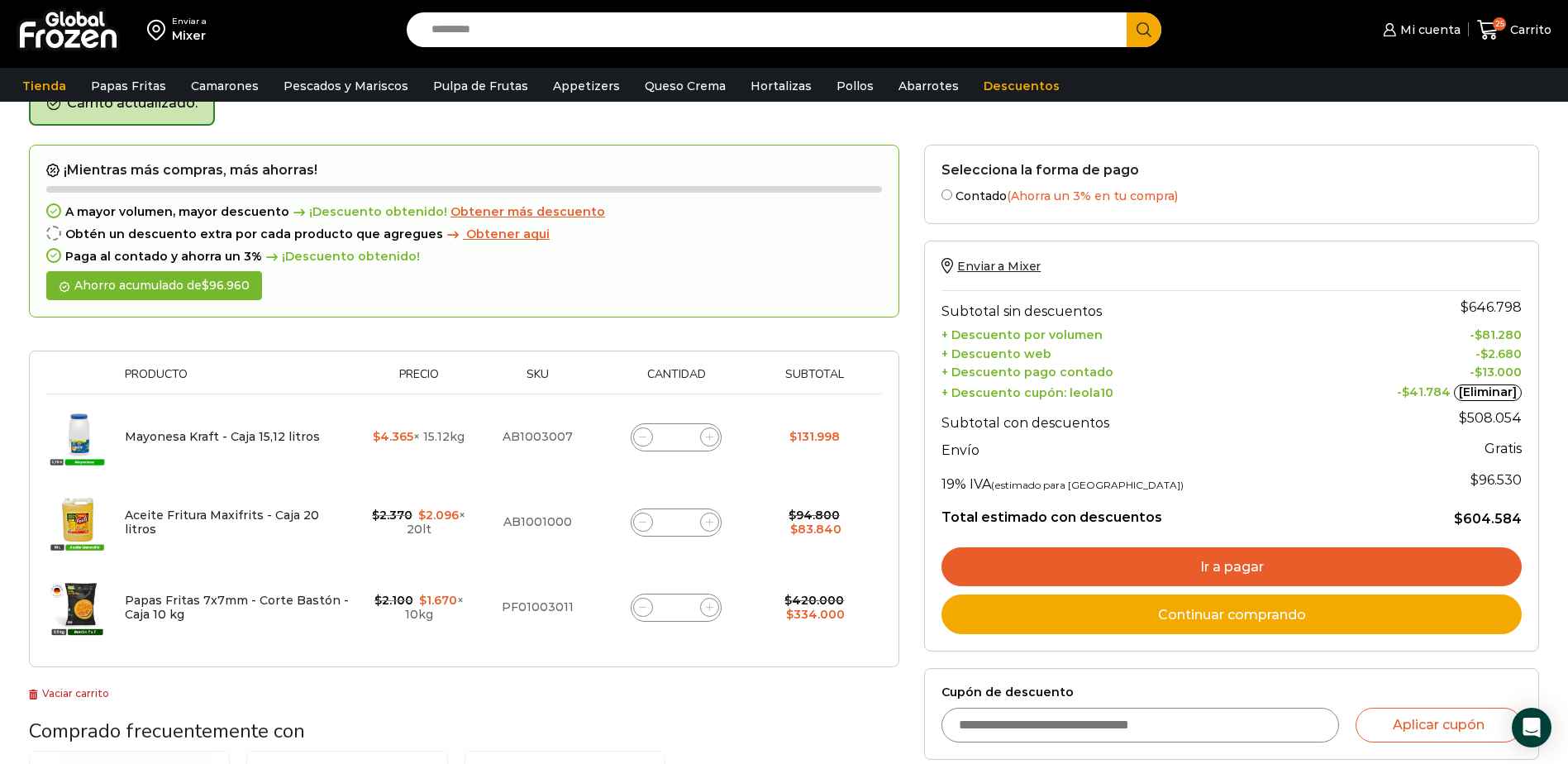
type input "*"
click at [638, 439] on span at bounding box center [643, 437] width 20 height 20
type input "*"
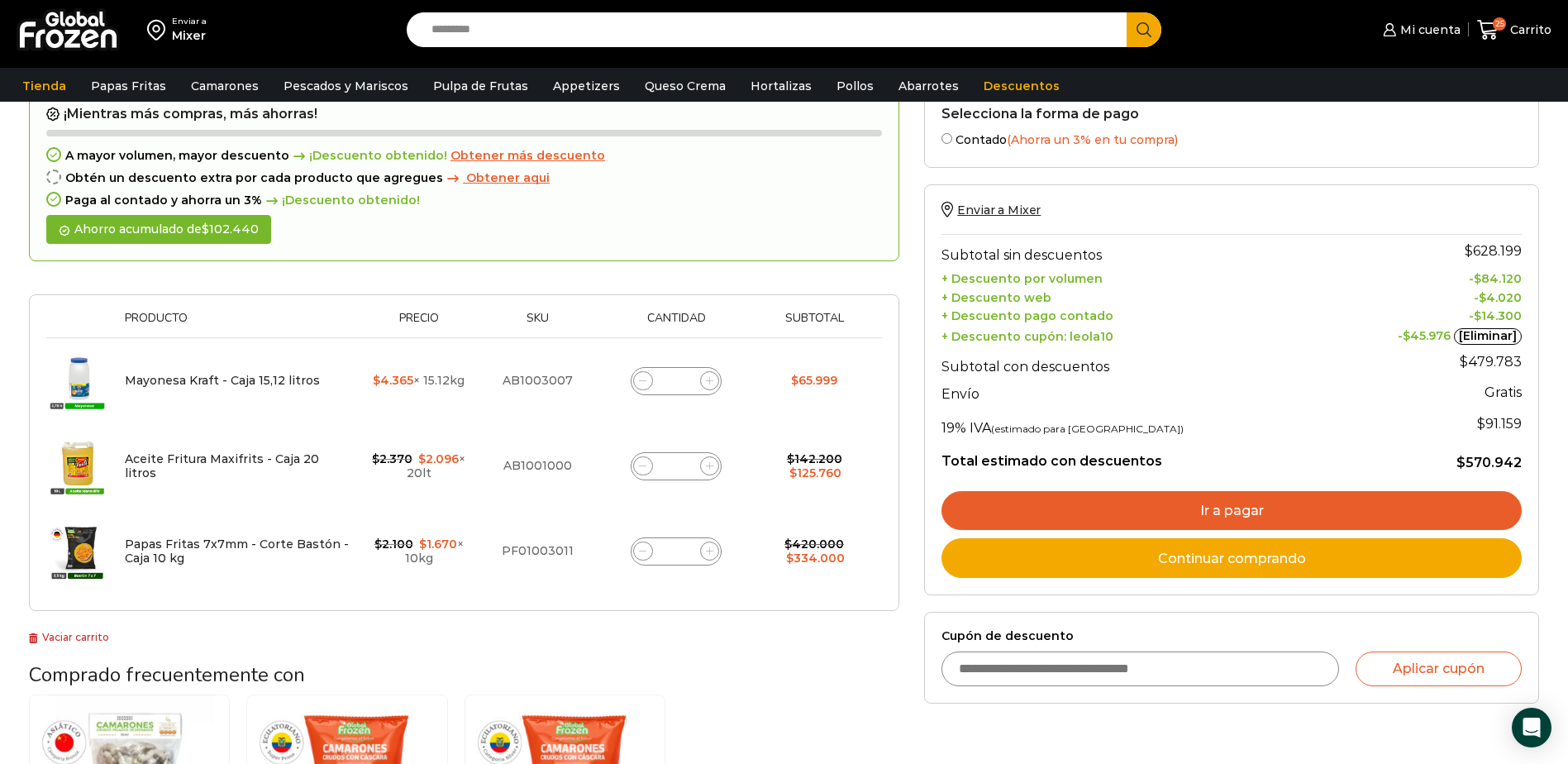
scroll to position [176, 0]
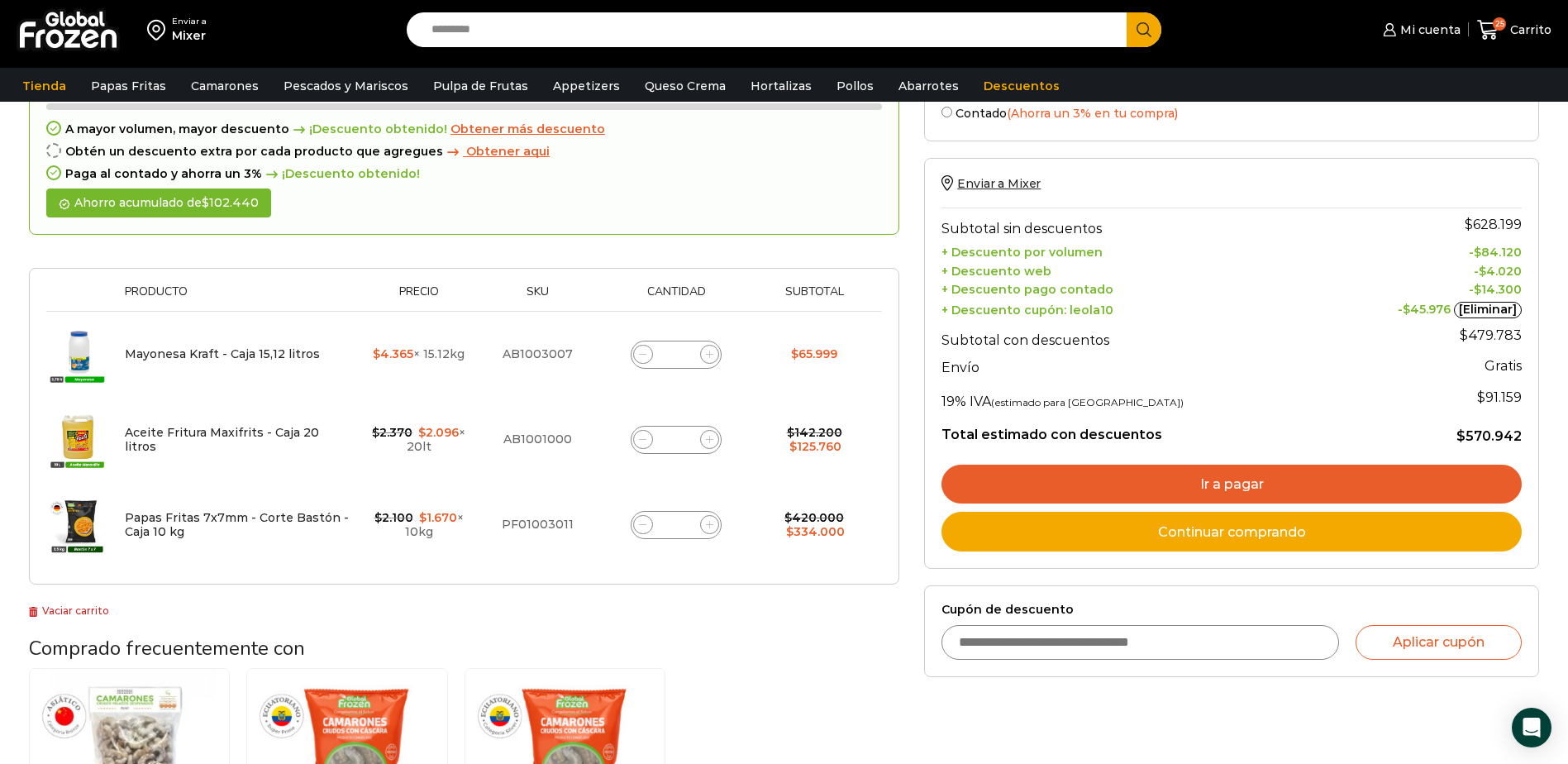
click at [1053, 651] on input "Cupón de descuento" at bounding box center [1141, 643] width 398 height 35
type input "******"
click at [1488, 634] on button "Aplicar cupón" at bounding box center [1438, 643] width 166 height 35
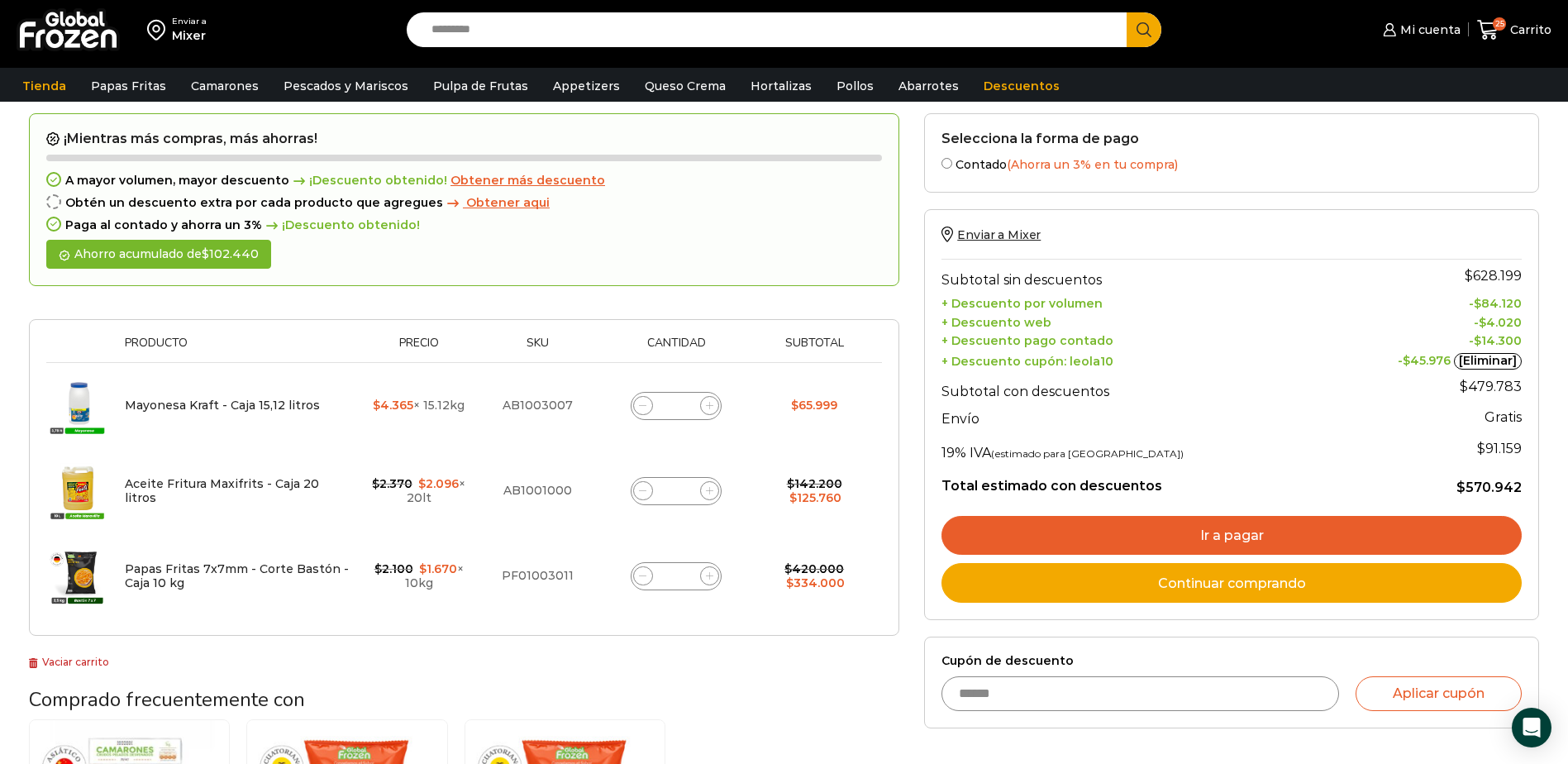
scroll to position [166, 0]
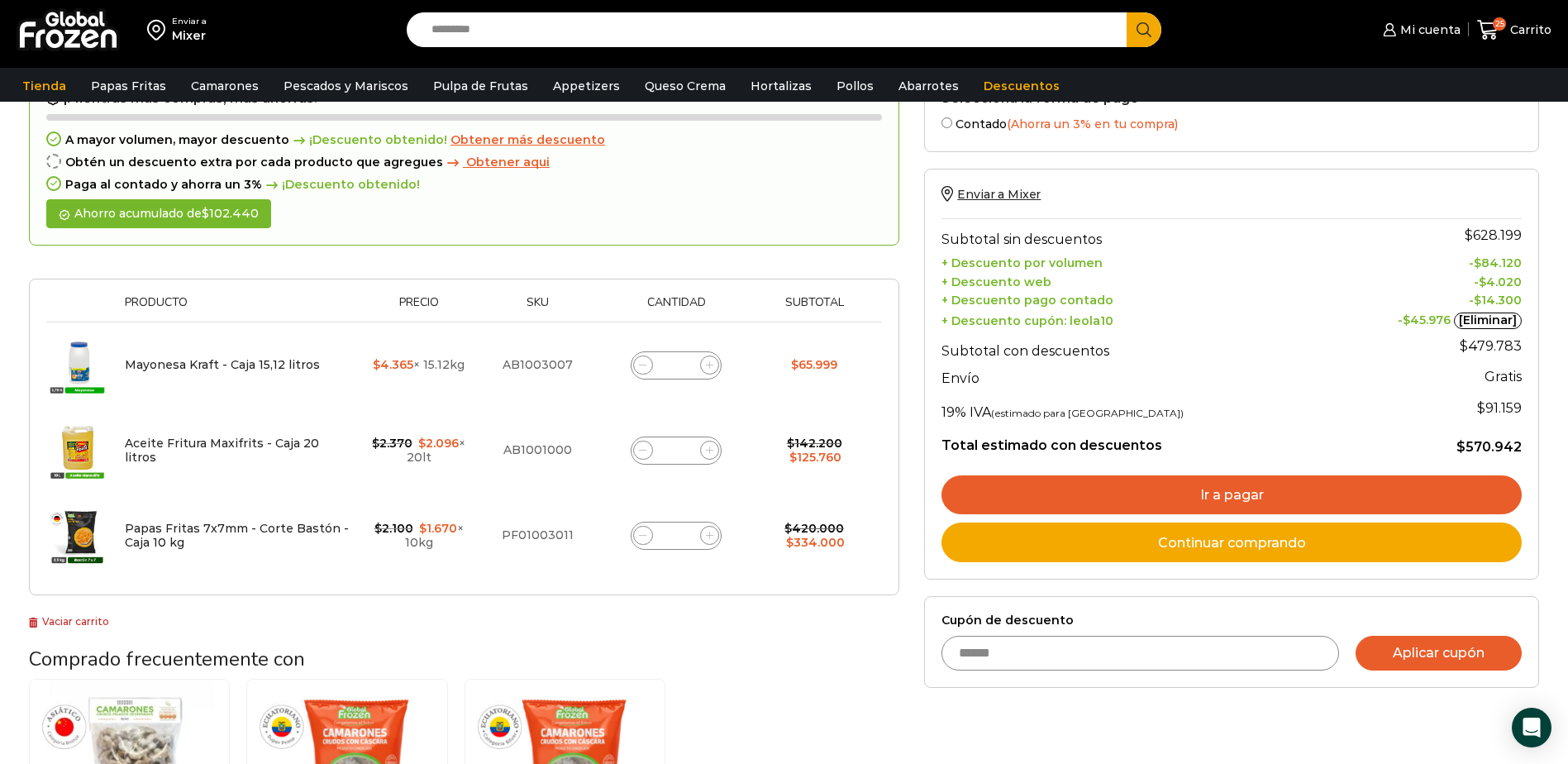
click at [1447, 663] on button "Aplicar cupón" at bounding box center [1438, 653] width 166 height 35
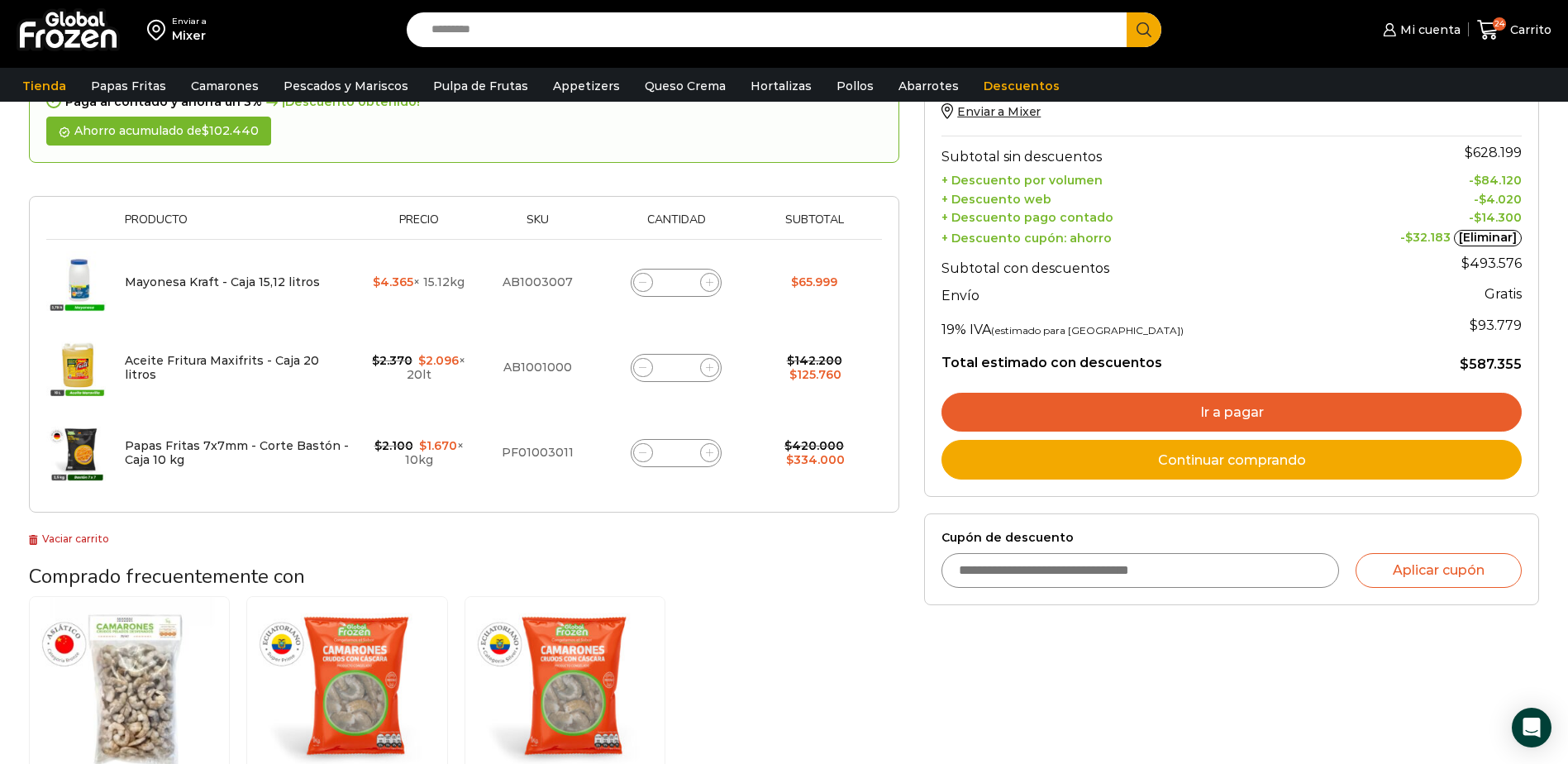
click at [1133, 573] on input "Cupón de descuento" at bounding box center [1141, 571] width 398 height 35
type input "*******"
click at [1399, 576] on button "Aplicar cupón" at bounding box center [1438, 571] width 166 height 35
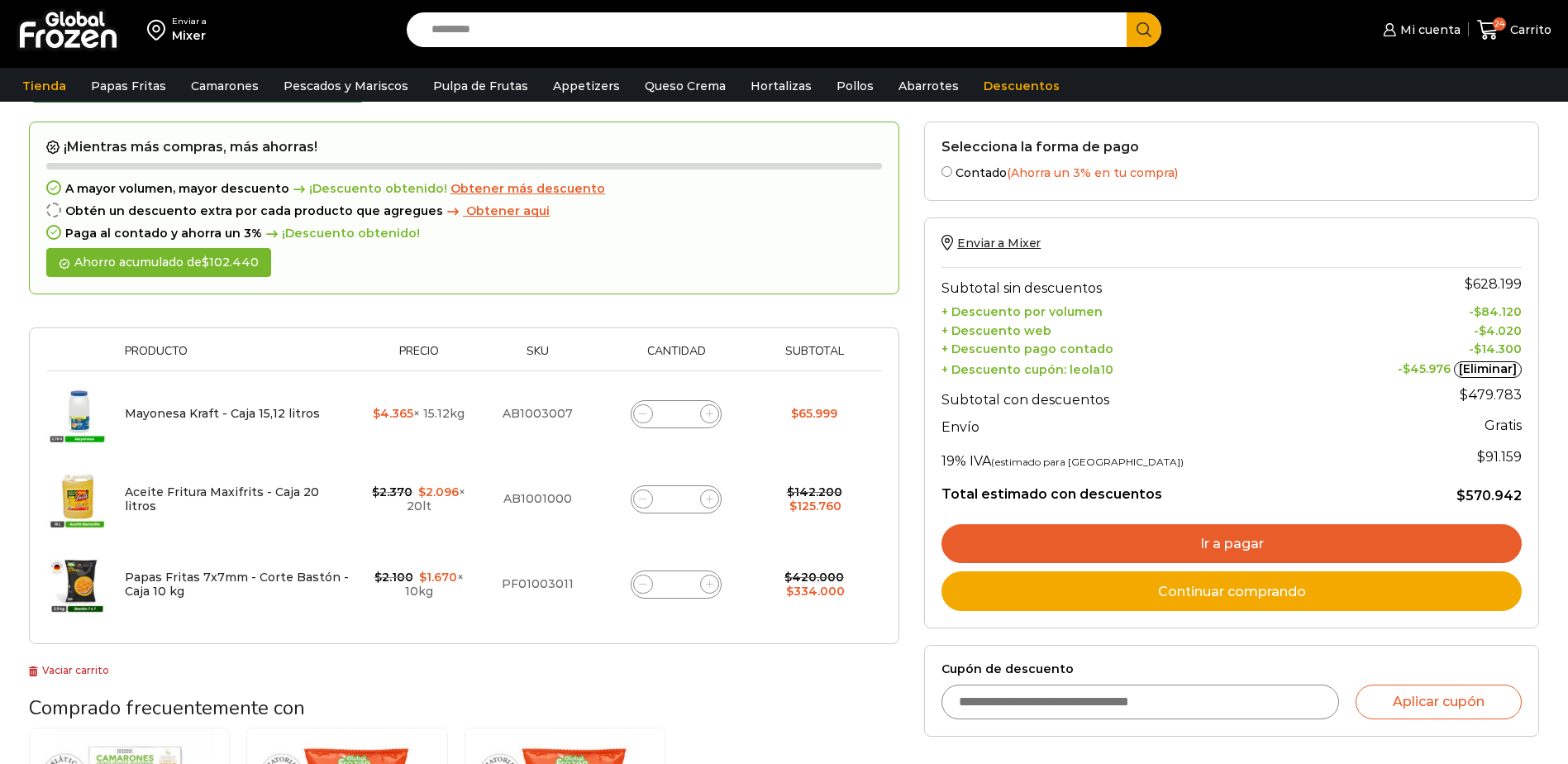
scroll to position [166, 0]
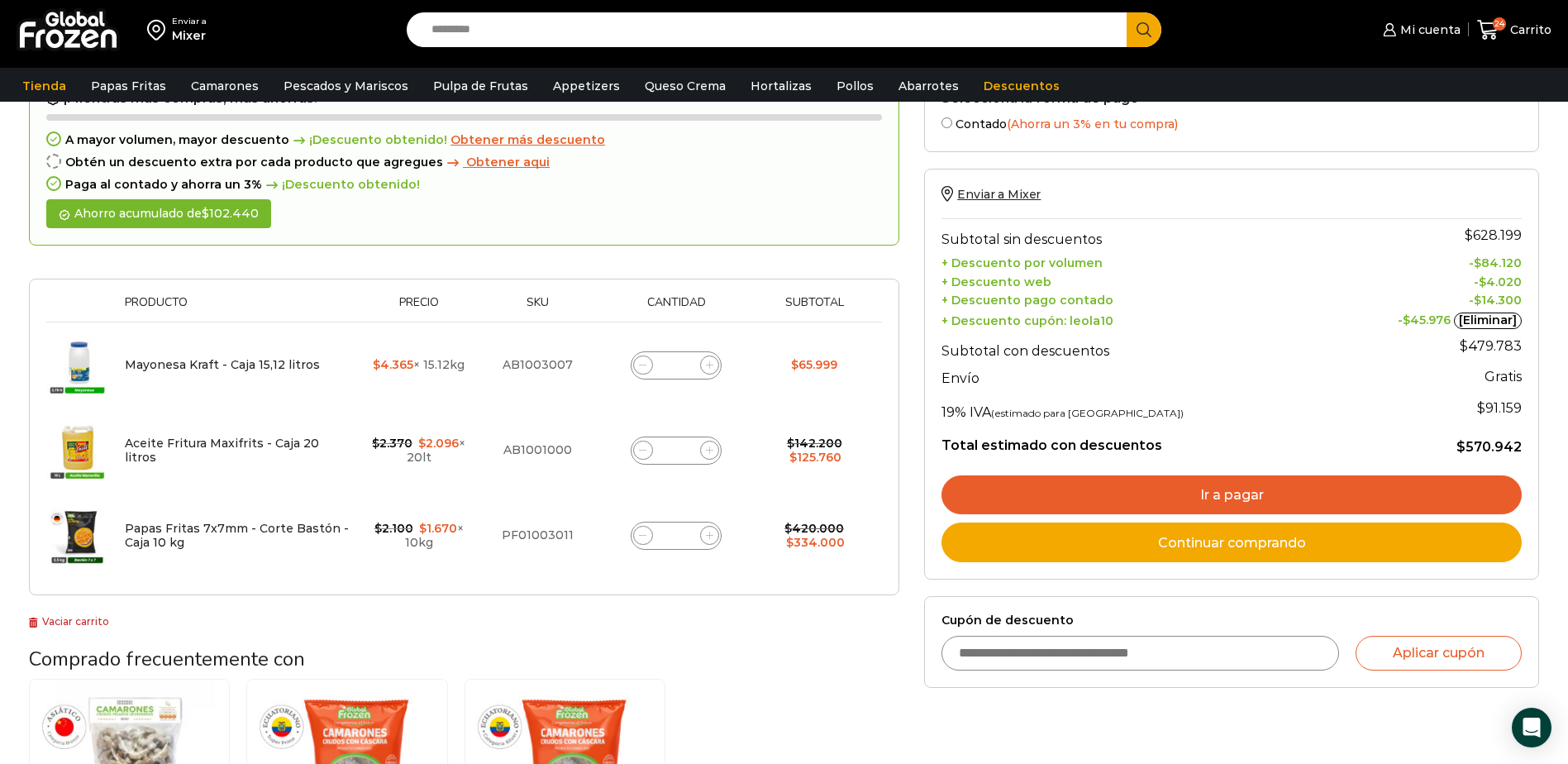
click at [1221, 499] on link "Ir a pagar" at bounding box center [1232, 495] width 580 height 40
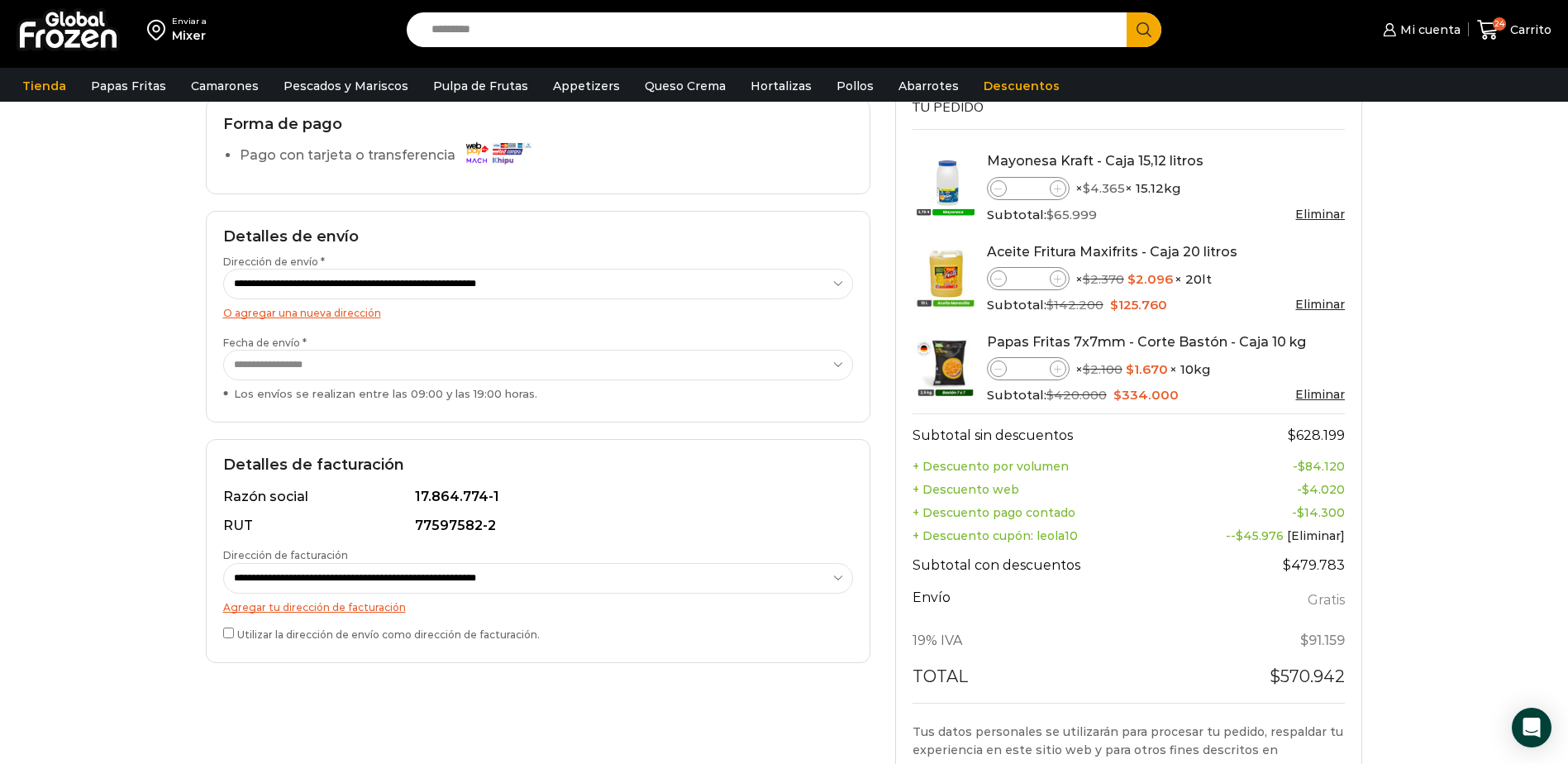
scroll to position [166, 0]
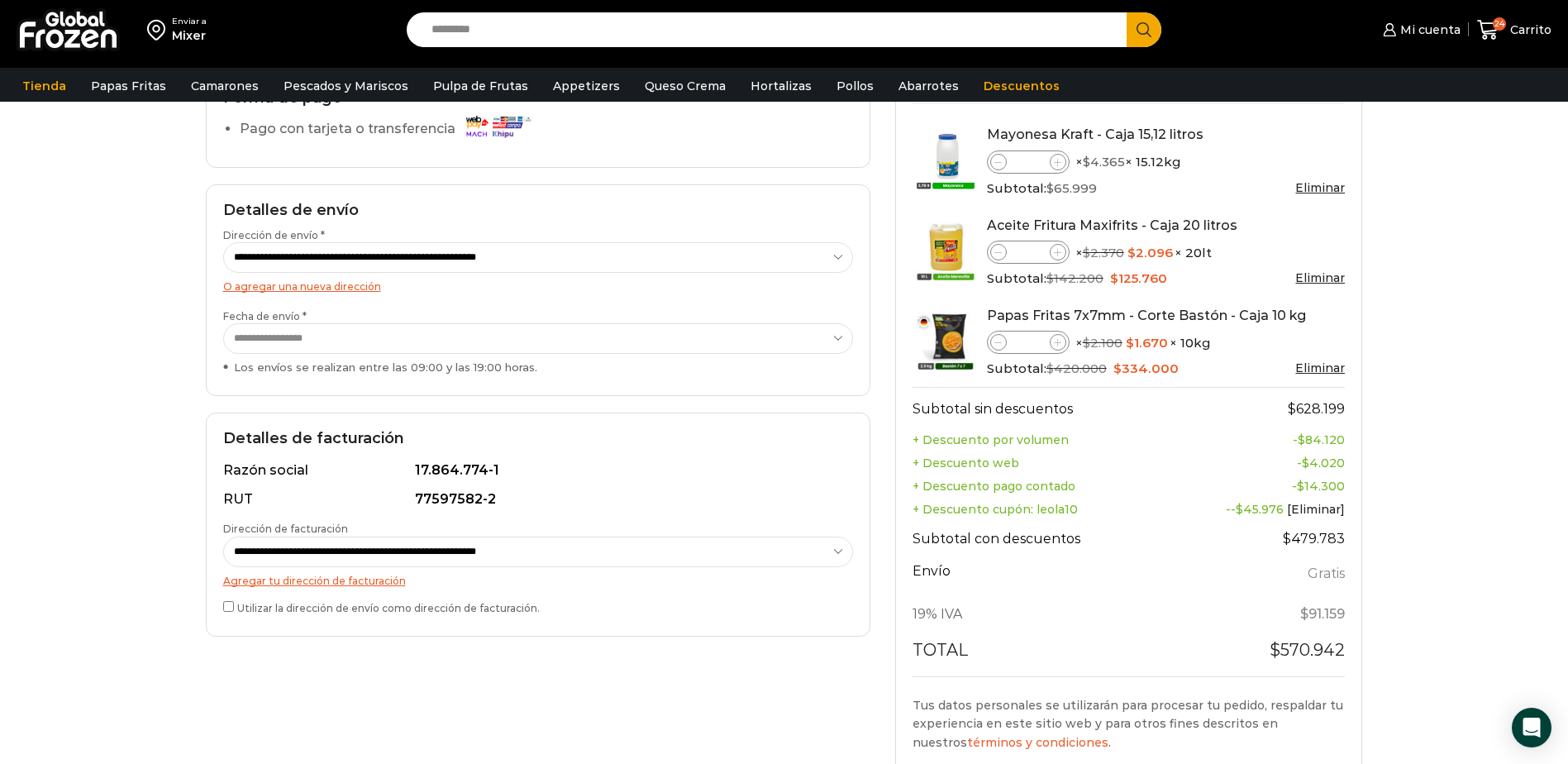
click at [587, 346] on select "**********" at bounding box center [538, 338] width 630 height 31
click at [223, 323] on select "**********" at bounding box center [538, 338] width 630 height 31
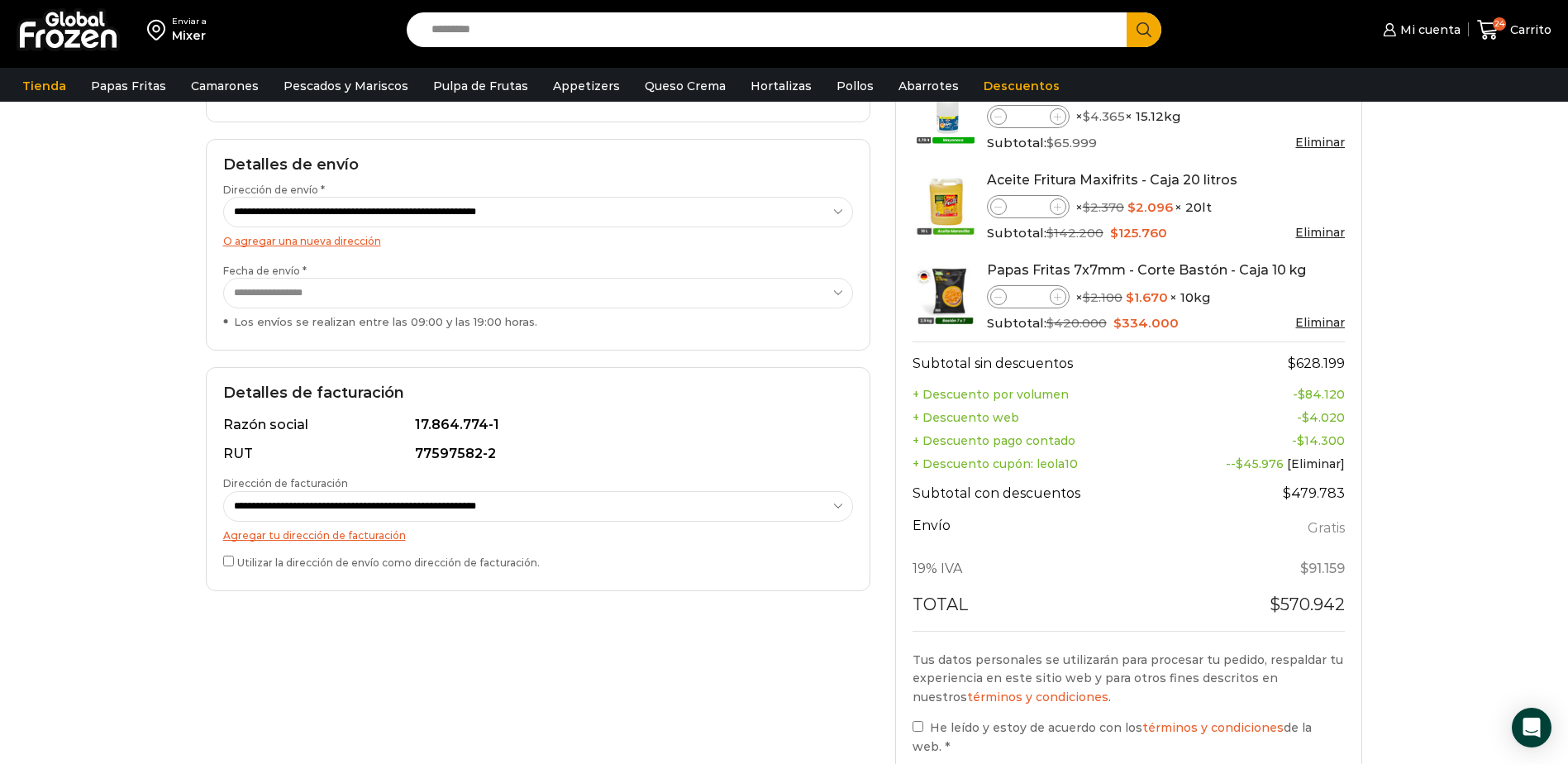
scroll to position [248, 0]
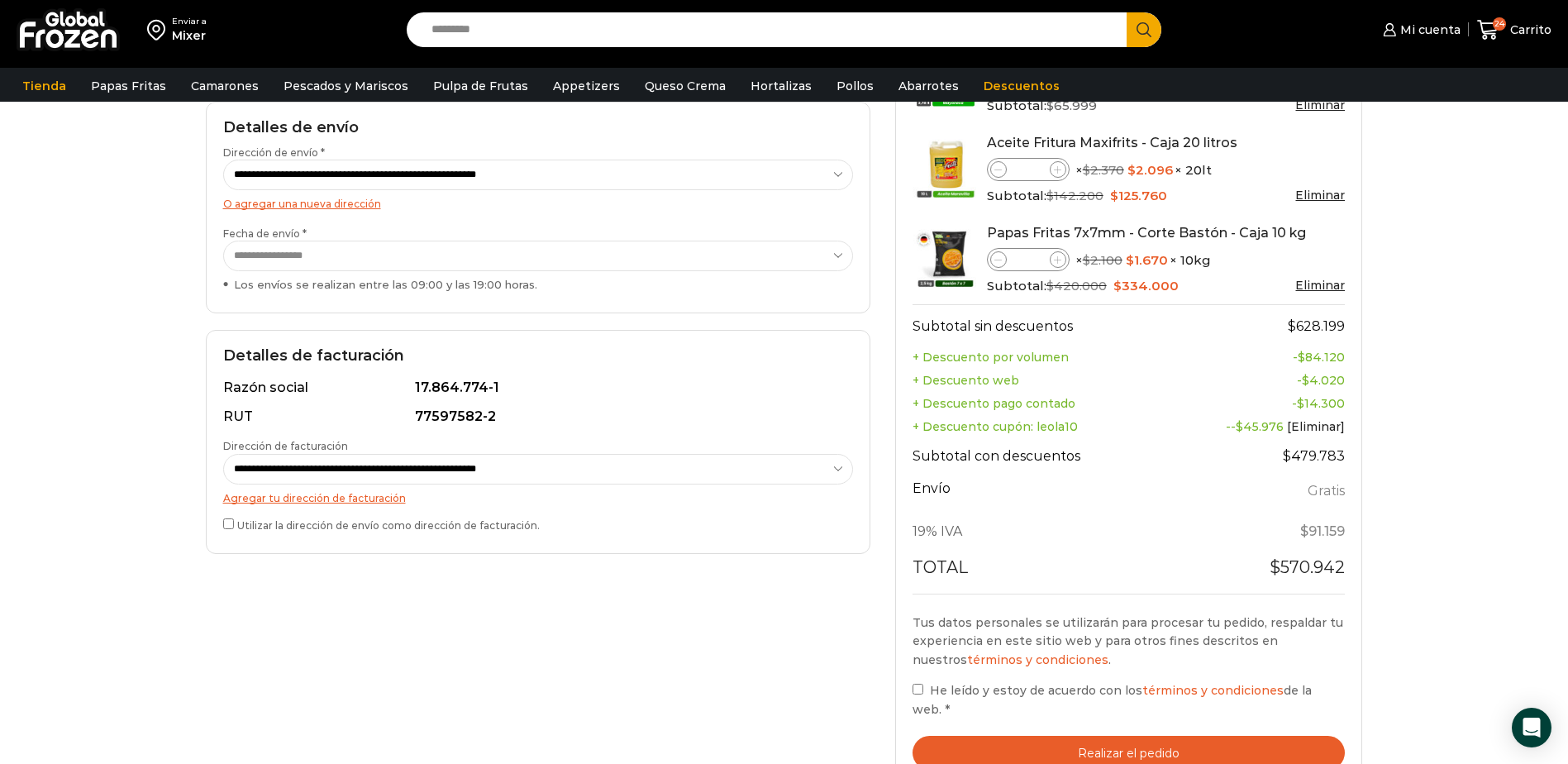
click at [506, 467] on select "**********" at bounding box center [538, 469] width 630 height 31
click at [375, 499] on link "Agregar tu dirección de facturación" at bounding box center [314, 499] width 183 height 13
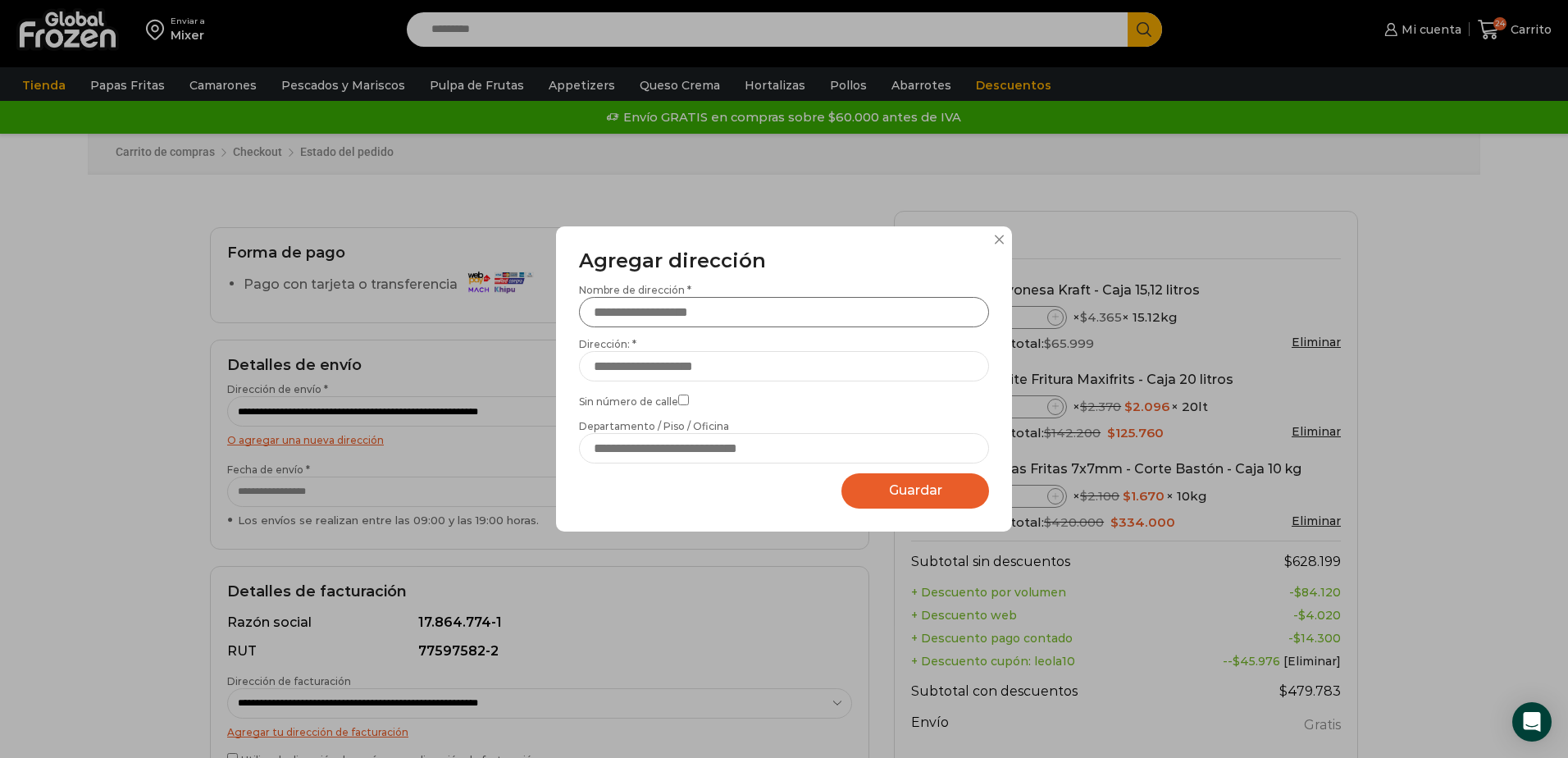
click at [748, 314] on input "Nombre de dirección *" at bounding box center [784, 312] width 410 height 30
type input "*"
type input "**********"
click at [762, 369] on input "Dirección: *" at bounding box center [784, 366] width 410 height 30
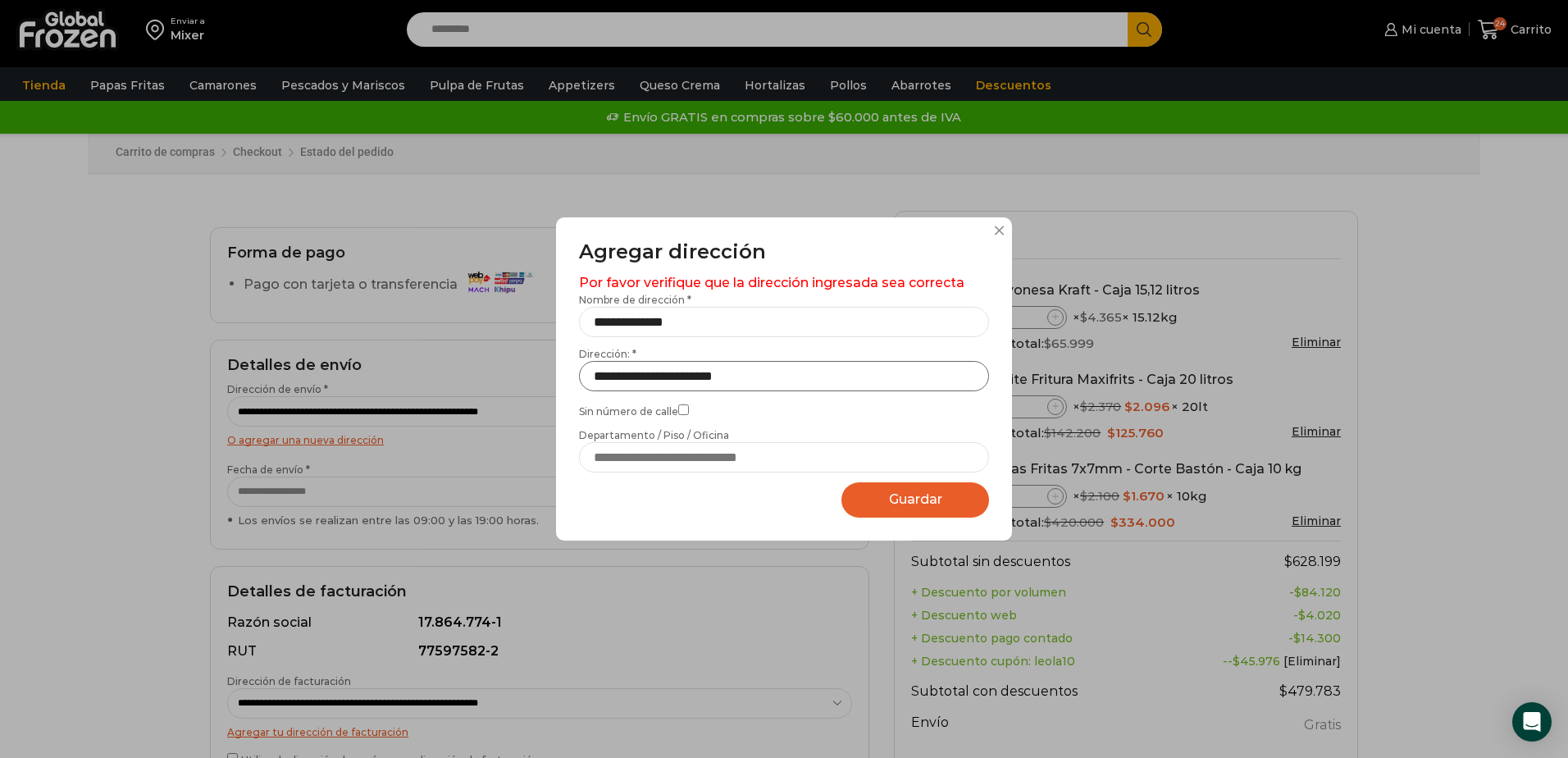
click at [760, 376] on input "**********" at bounding box center [784, 376] width 410 height 30
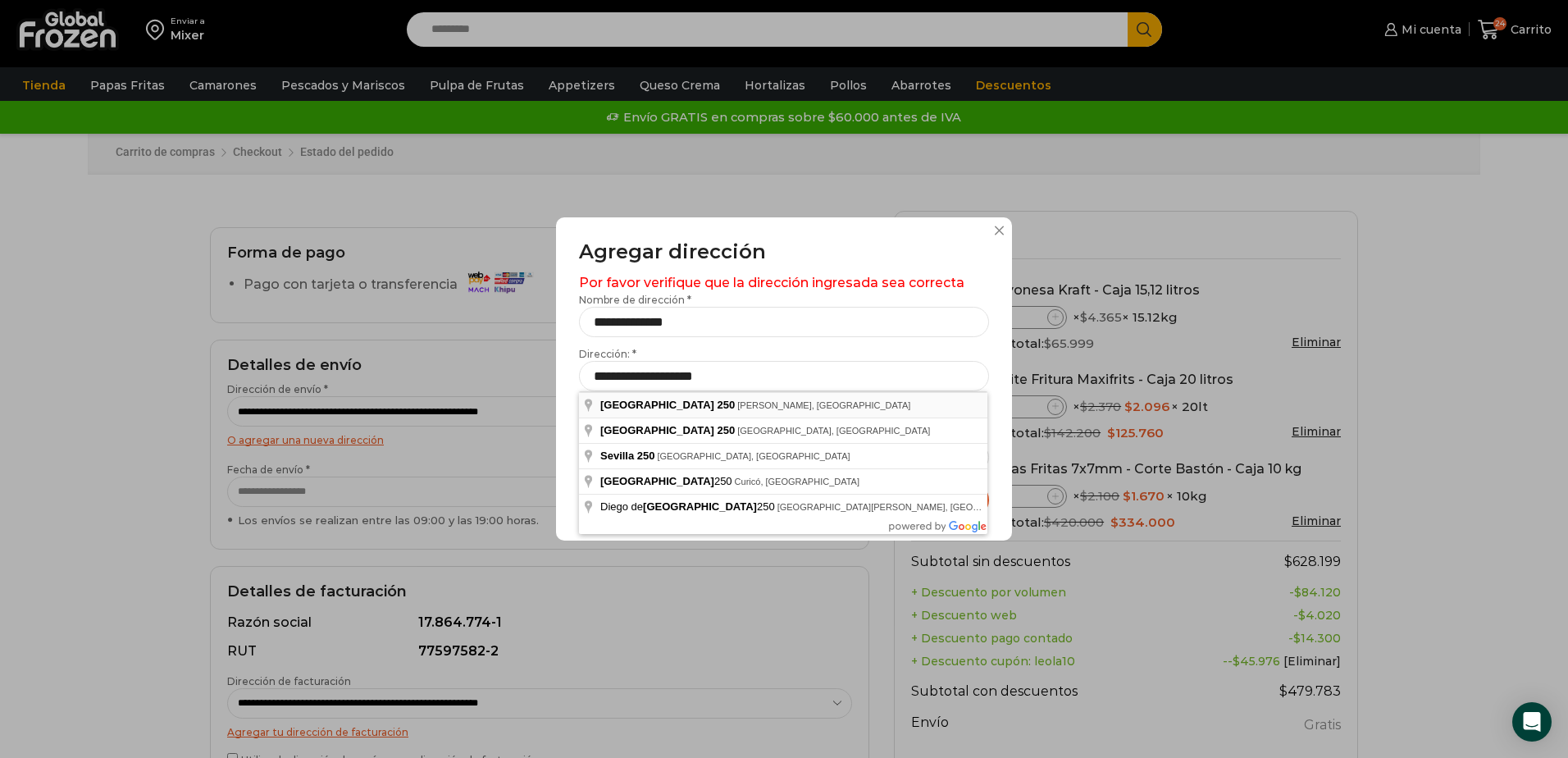
type input "**********"
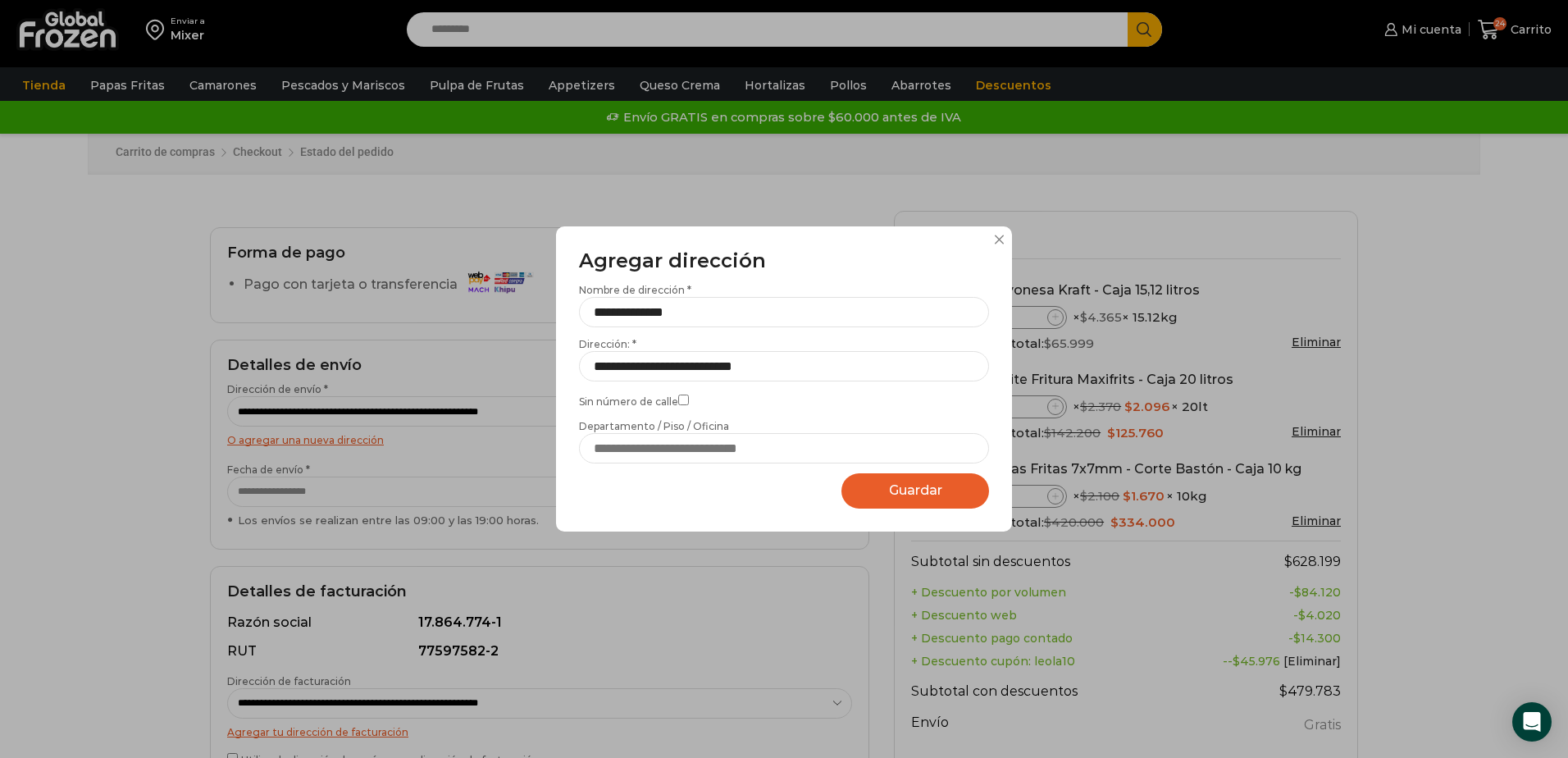
click at [949, 497] on button "Guardar Guardando..." at bounding box center [915, 491] width 147 height 36
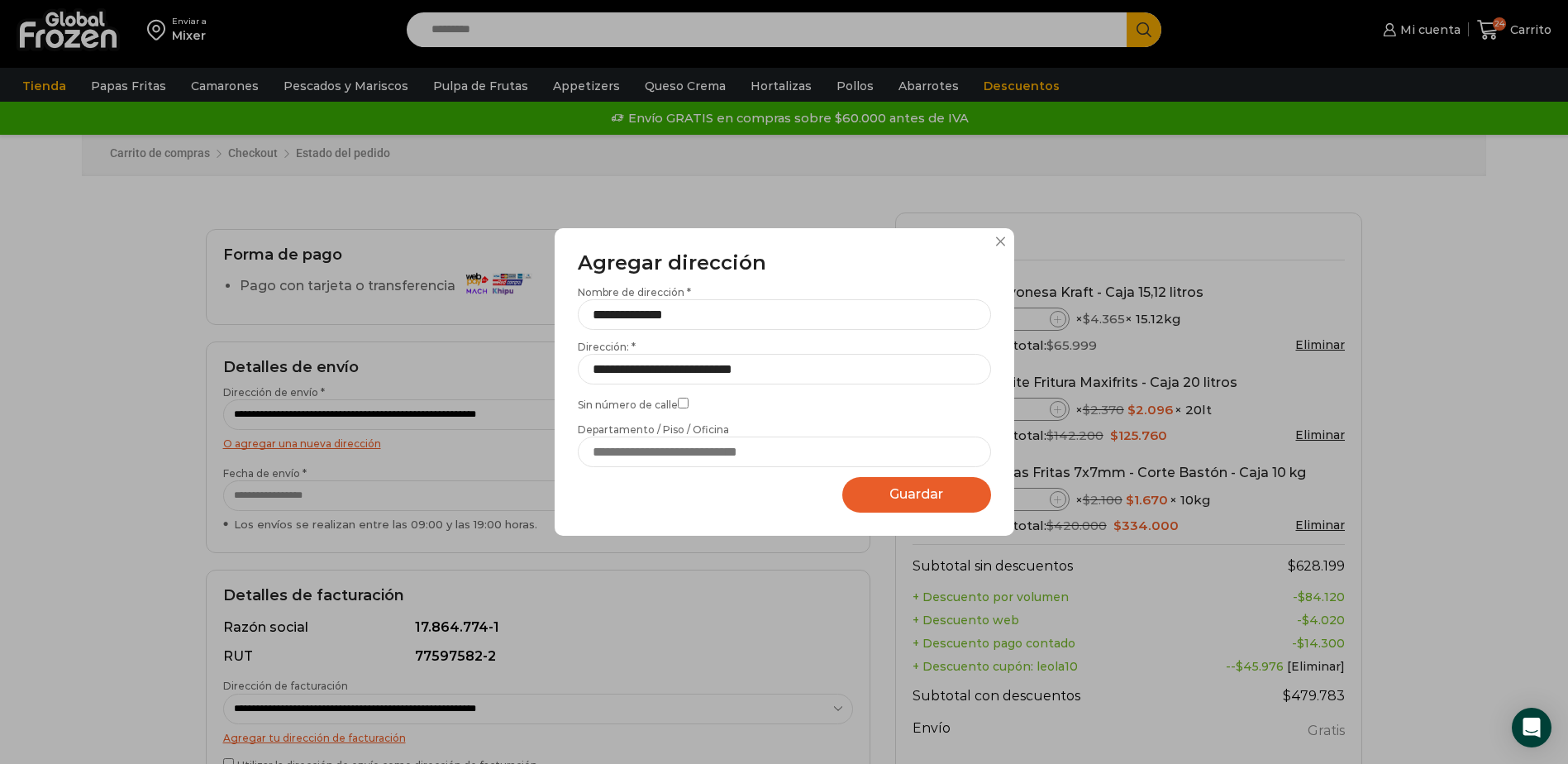
select select "*******"
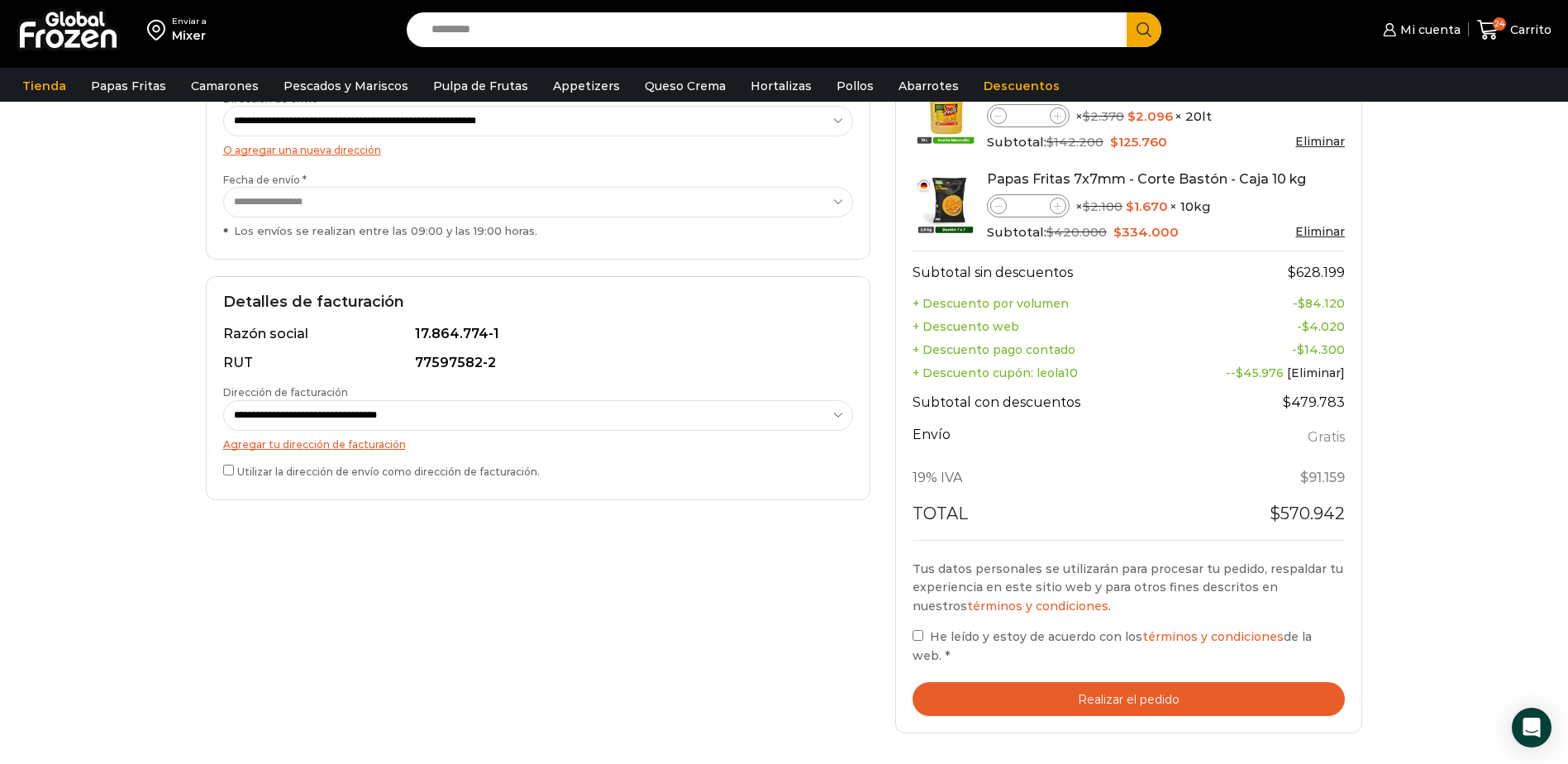
scroll to position [331, 0]
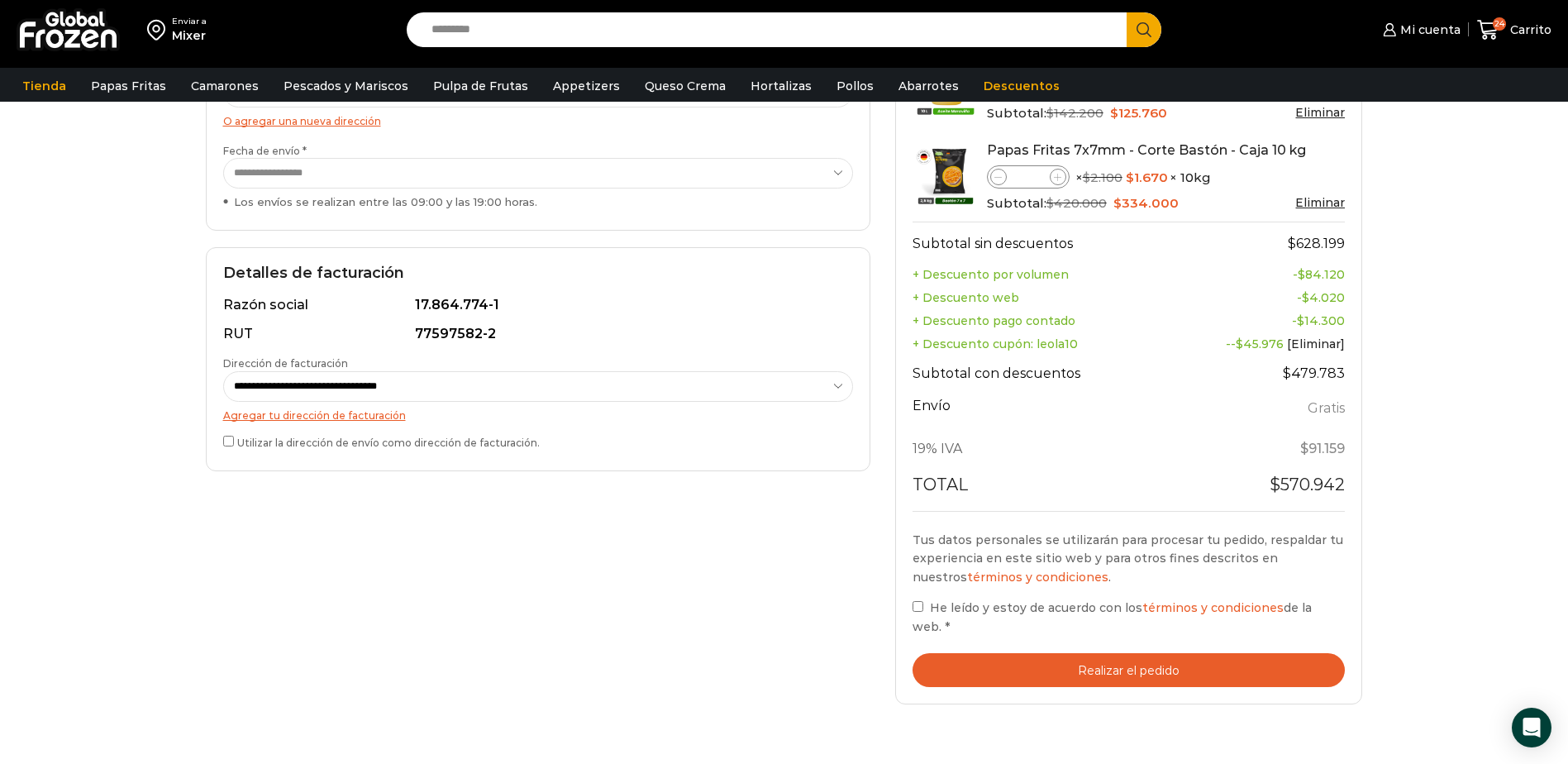
click at [1264, 653] on button "Realizar el pedido" at bounding box center [1128, 670] width 433 height 34
